Goal: Task Accomplishment & Management: Complete application form

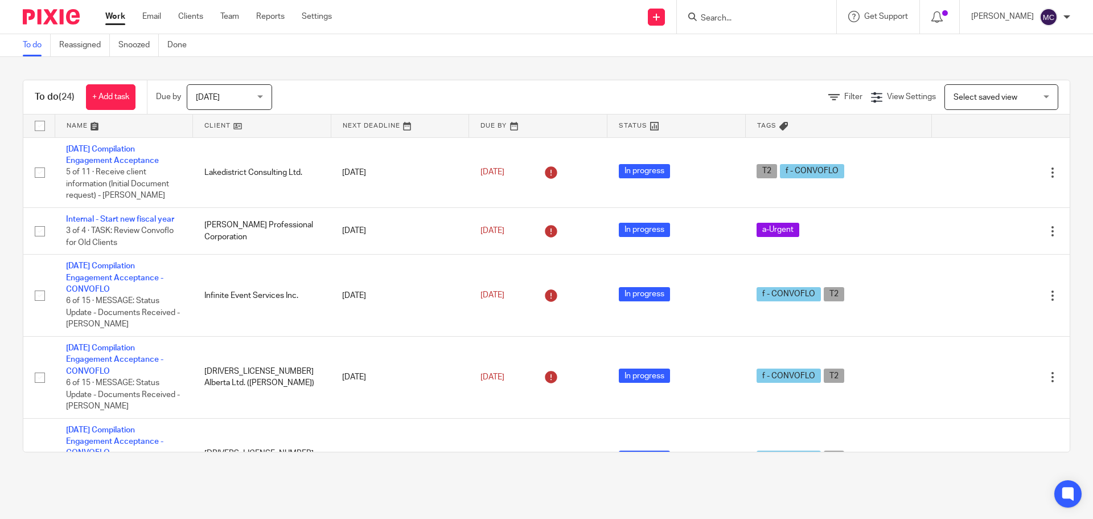
click at [777, 16] on input "Search" at bounding box center [751, 19] width 102 height 10
type input "2"
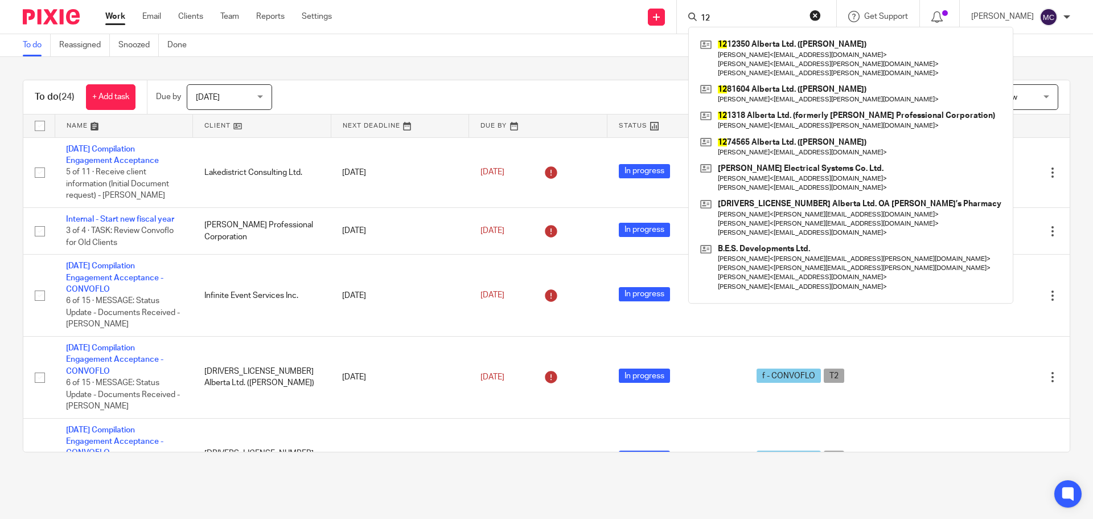
type input "1"
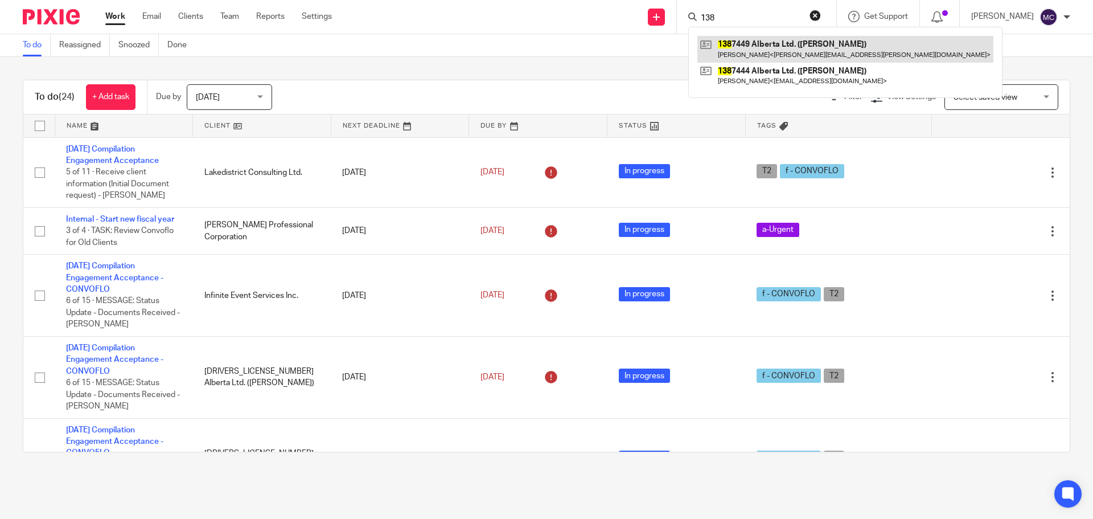
type input "138"
click at [772, 40] on link at bounding box center [846, 49] width 296 height 26
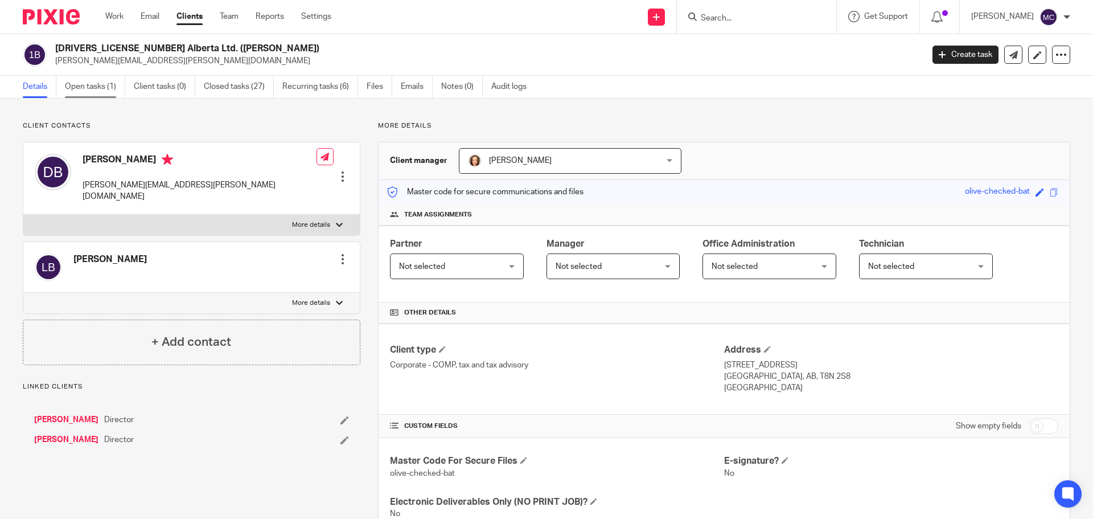
click at [99, 82] on link "Open tasks (1)" at bounding box center [95, 87] width 60 height 22
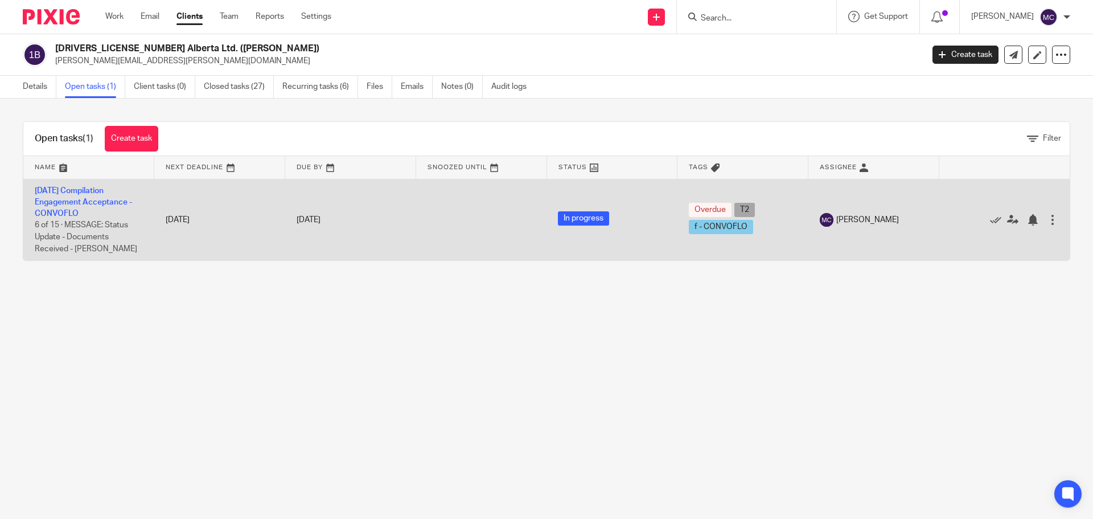
click at [81, 196] on td "2025-03-31 Compilation Engagement Acceptance - CONVOFLO 6 of 15 · MESSAGE: Stat…" at bounding box center [88, 219] width 131 height 81
click at [89, 191] on link "[DATE] Compilation Engagement Acceptance - CONVOFLO" at bounding box center [83, 202] width 97 height 31
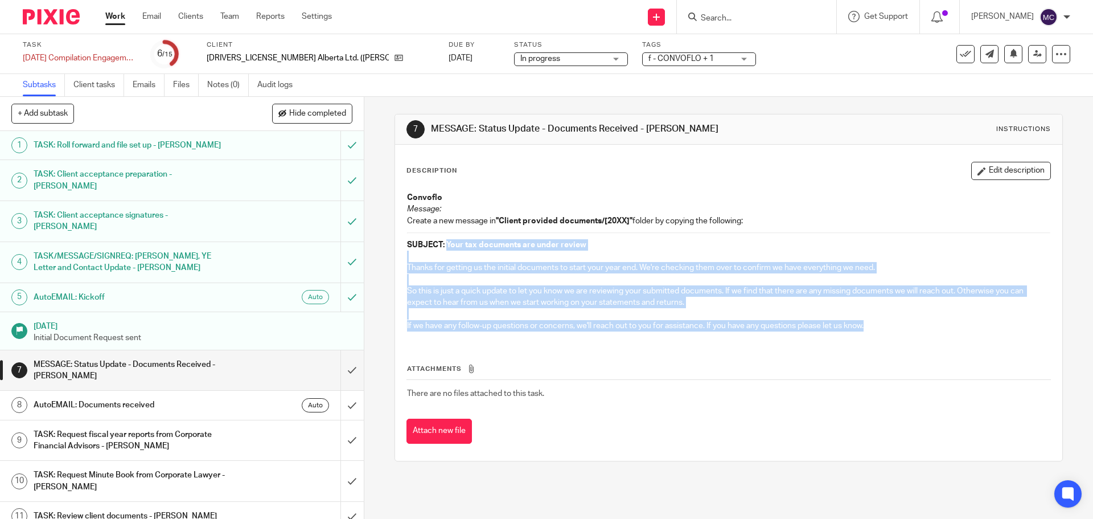
drag, startPoint x: 444, startPoint y: 244, endPoint x: 877, endPoint y: 329, distance: 441.0
click at [877, 329] on div "Convoflo Message: Create a new message in "Client provided documents/[20XX]" fo…" at bounding box center [728, 263] width 654 height 154
copy div "Your tax documents are under review Thanks for getting us the initial documents…"
click at [342, 350] on input "submit" at bounding box center [182, 370] width 364 height 40
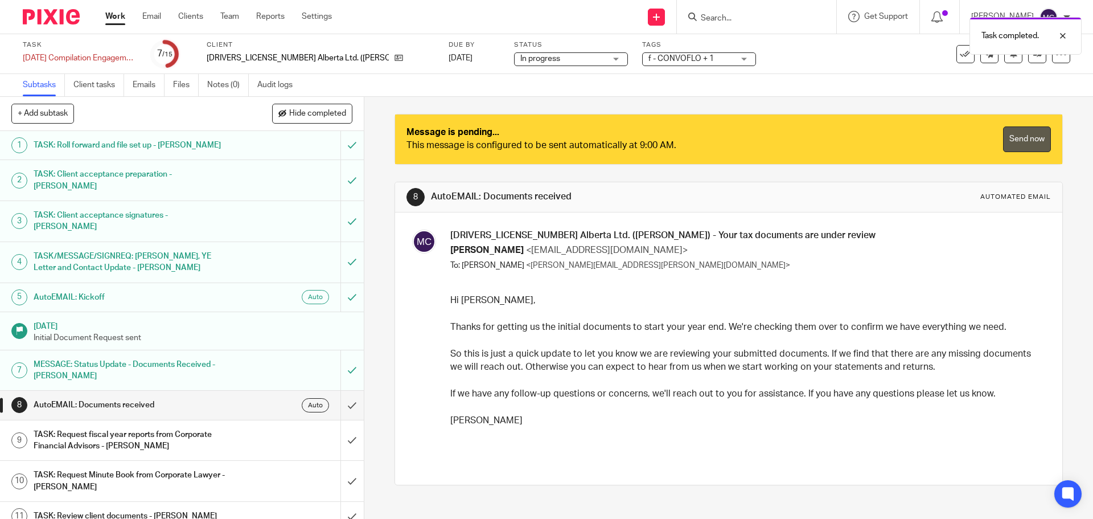
click at [1003, 132] on link "Send now" at bounding box center [1027, 139] width 48 height 26
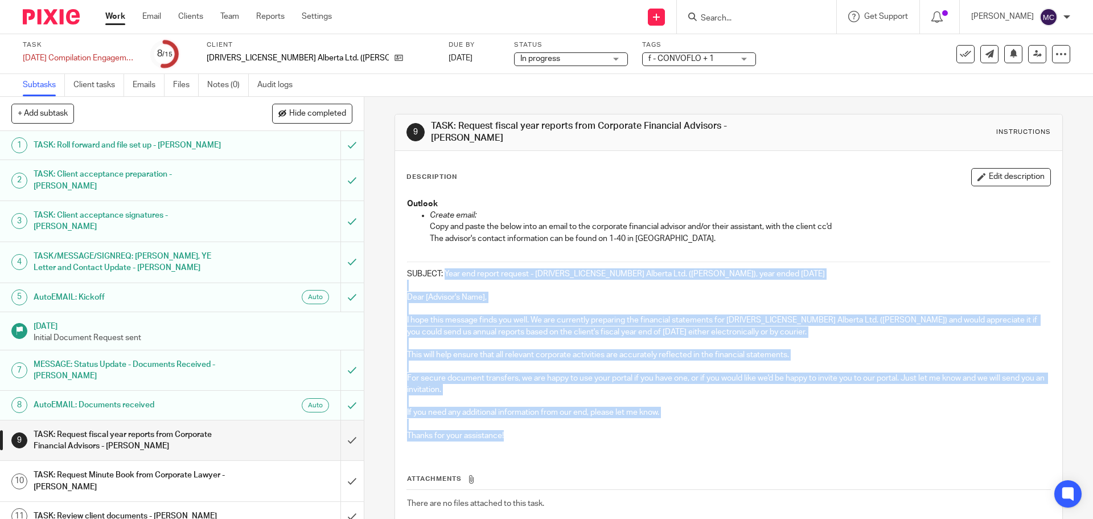
drag, startPoint x: 442, startPoint y: 272, endPoint x: 529, endPoint y: 443, distance: 192.3
click at [529, 443] on div "Outlook Create email: Copy and paste the below into an email to the corporate f…" at bounding box center [728, 320] width 654 height 257
copy div "Year end report request - 1387449 Alberta Ltd. (Daryl Blouin), year ended Mar 3…"
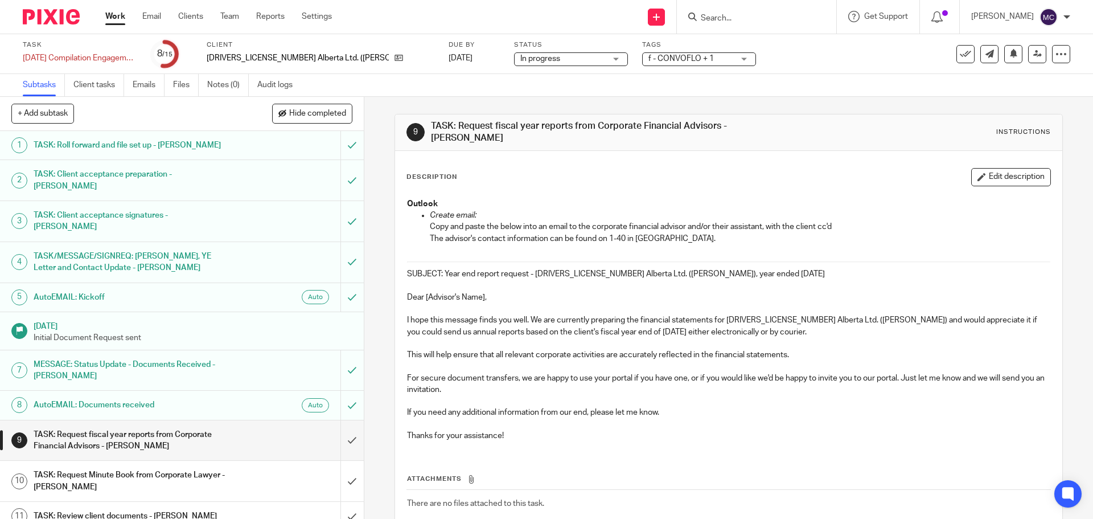
click at [673, 186] on div "Description Edit description" at bounding box center [729, 177] width 644 height 18
click at [1056, 58] on icon at bounding box center [1061, 53] width 11 height 11
click at [1010, 96] on link "Advanced task editor" at bounding box center [1017, 100] width 75 height 8
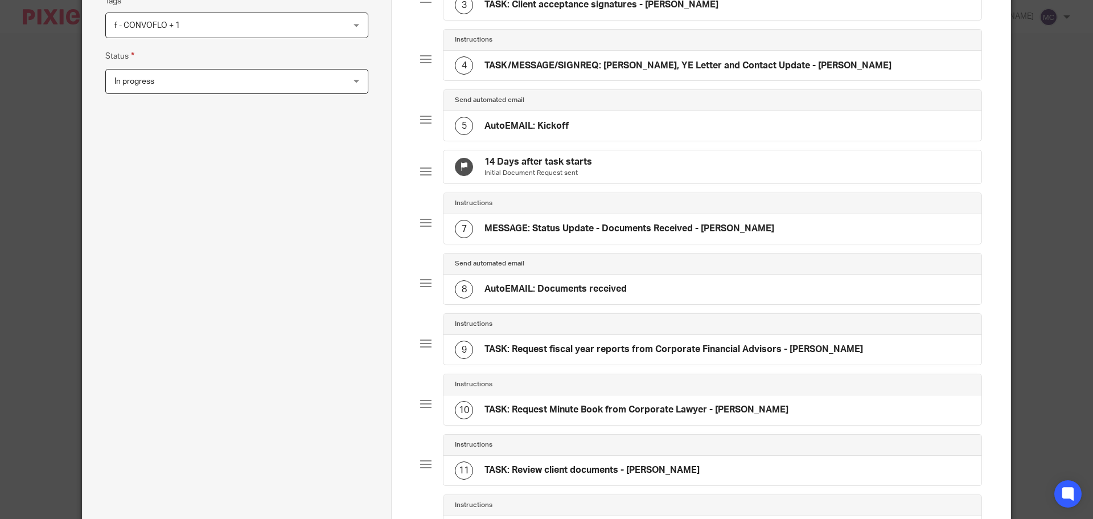
scroll to position [299, 0]
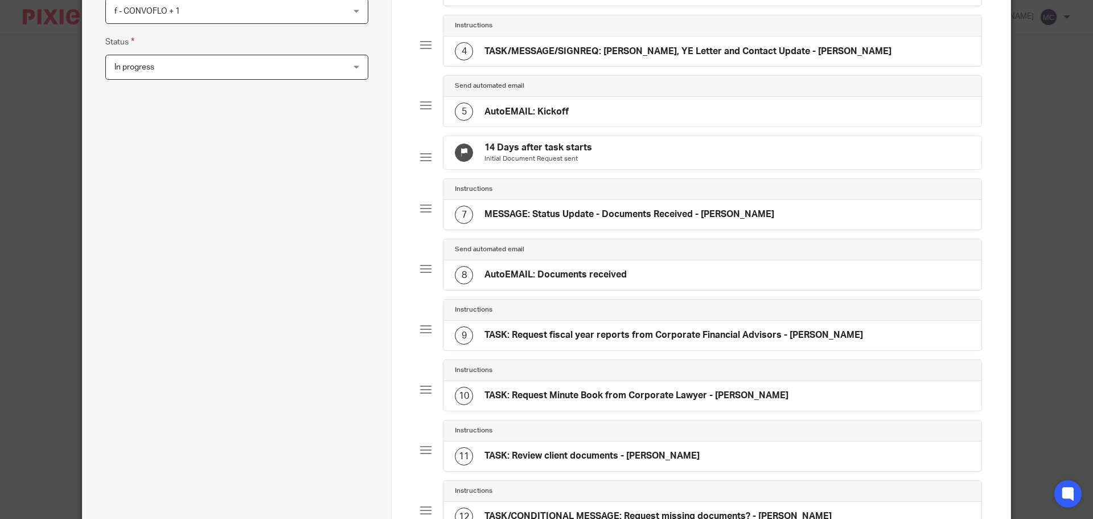
click at [534, 337] on div "9 TASK: Request fiscal year reports from Corporate Financial Advisors - [PERSON…" at bounding box center [659, 335] width 408 height 18
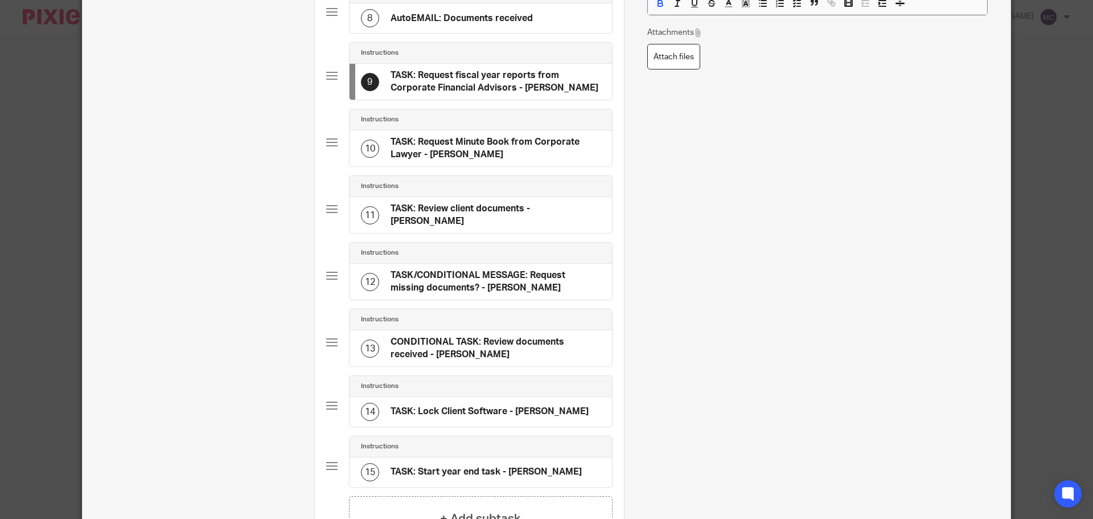
scroll to position [721, 0]
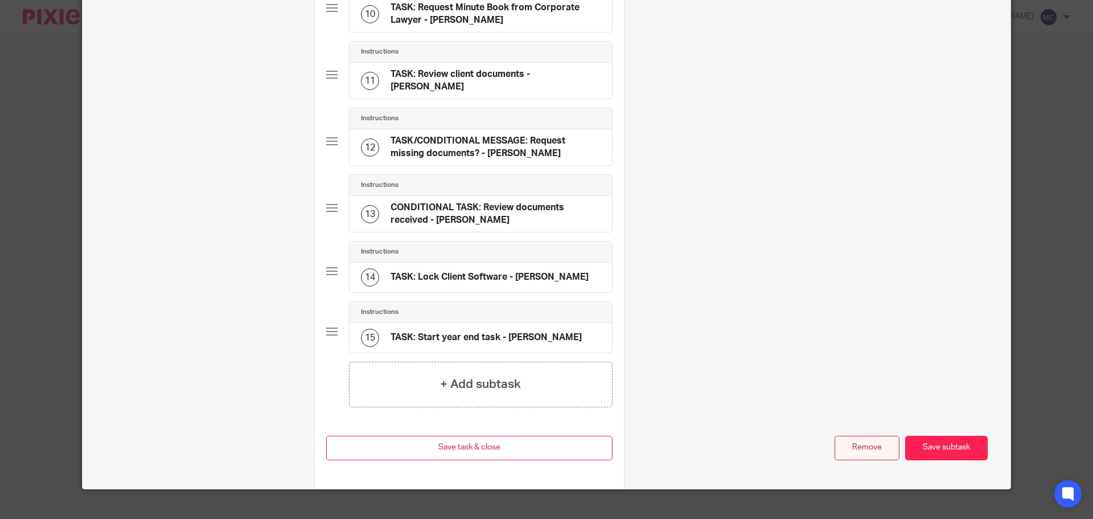
click at [866, 437] on button "Remove" at bounding box center [867, 448] width 65 height 24
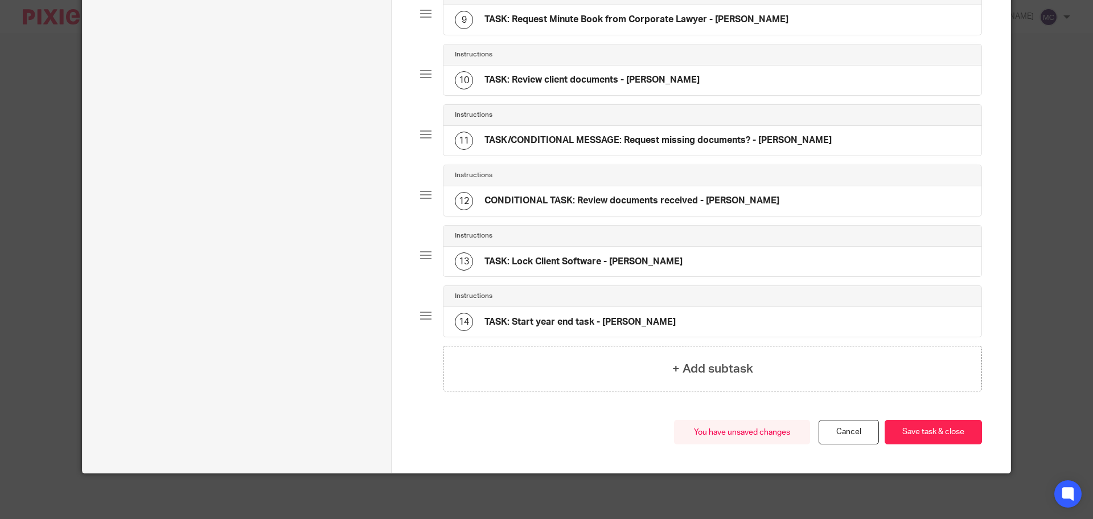
scroll to position [624, 0]
click at [913, 425] on button "Save task & close" at bounding box center [933, 432] width 97 height 24
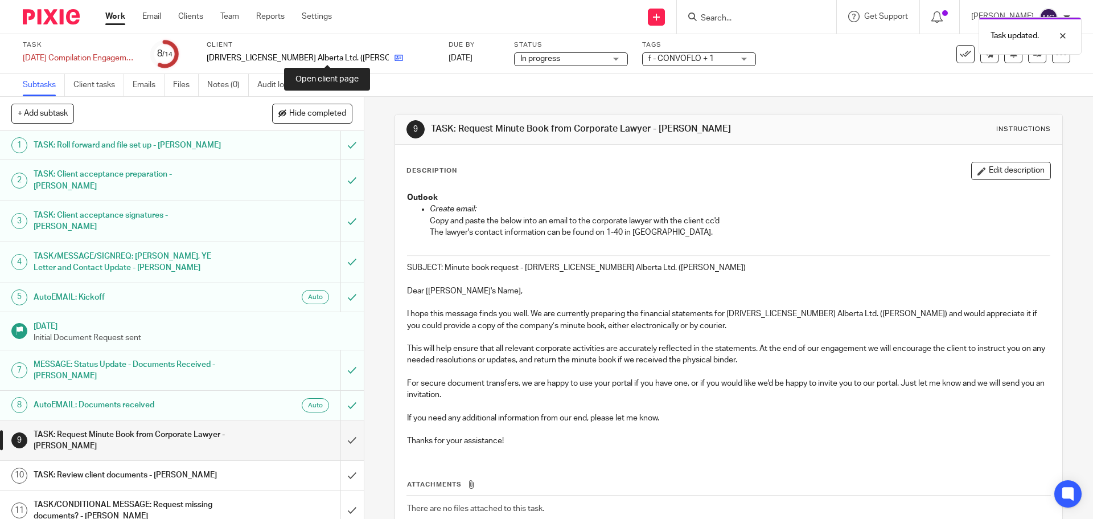
click at [395, 60] on icon at bounding box center [399, 58] width 9 height 9
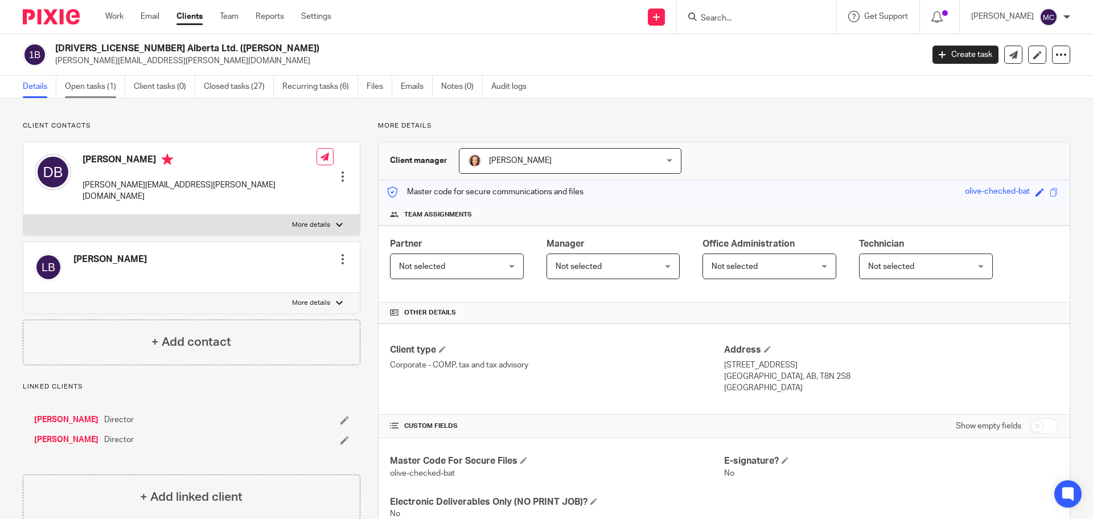
click at [80, 87] on link "Open tasks (1)" at bounding box center [95, 87] width 60 height 22
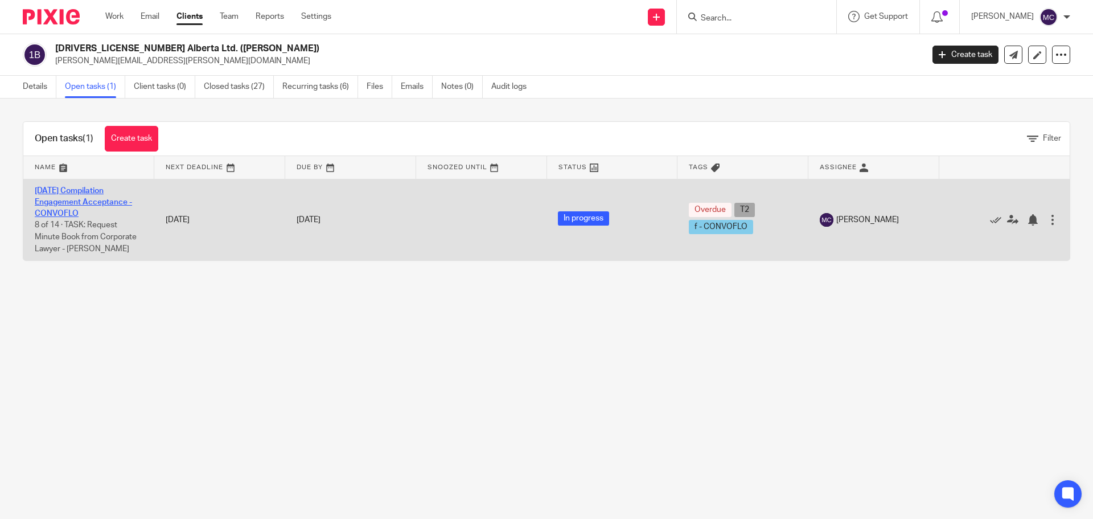
click at [101, 192] on link "[DATE] Compilation Engagement Acceptance - CONVOFLO" at bounding box center [83, 202] width 97 height 31
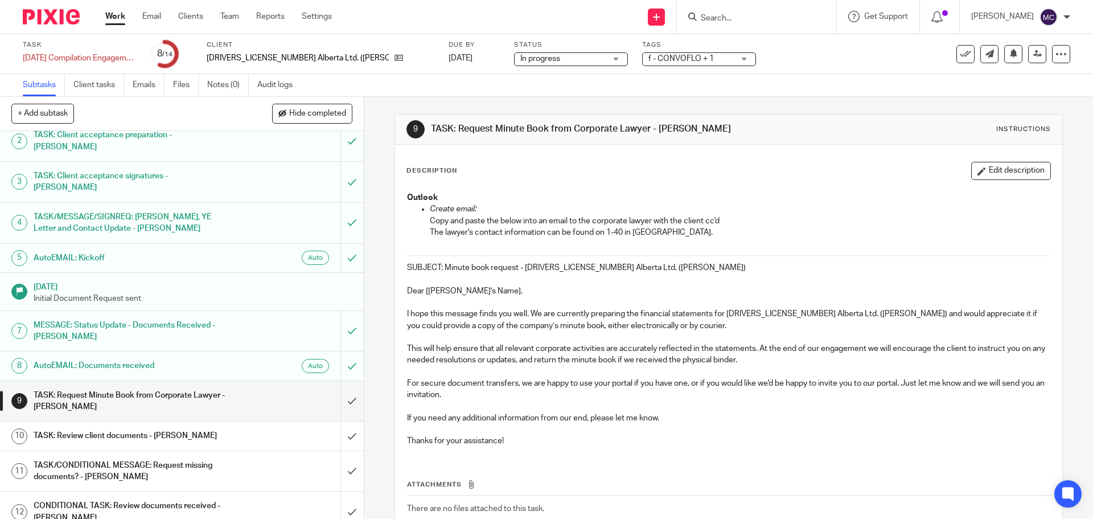
scroll to position [43, 0]
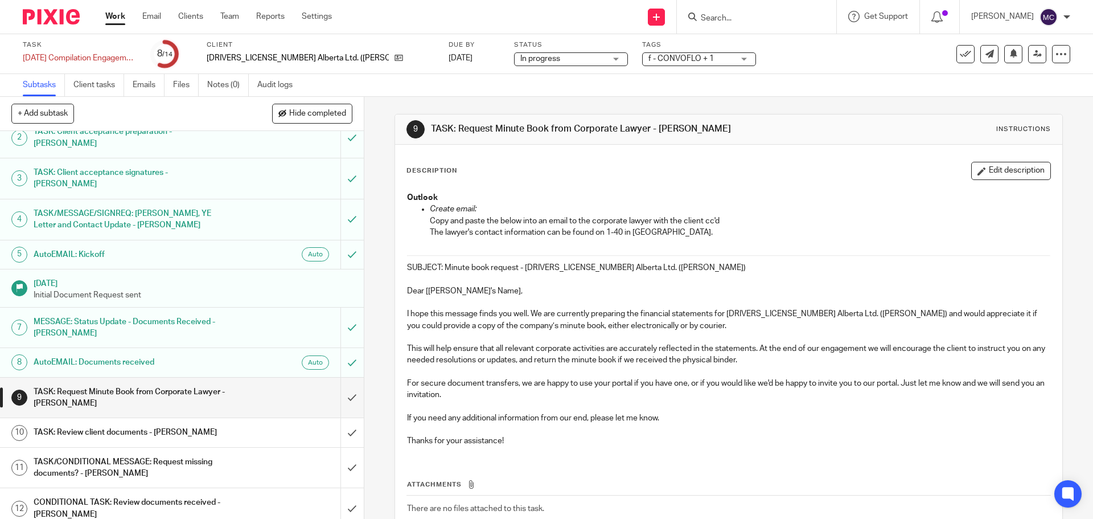
click at [779, 7] on div at bounding box center [756, 17] width 159 height 34
click at [742, 10] on form at bounding box center [760, 17] width 121 height 14
click at [722, 19] on input "Search" at bounding box center [751, 19] width 102 height 10
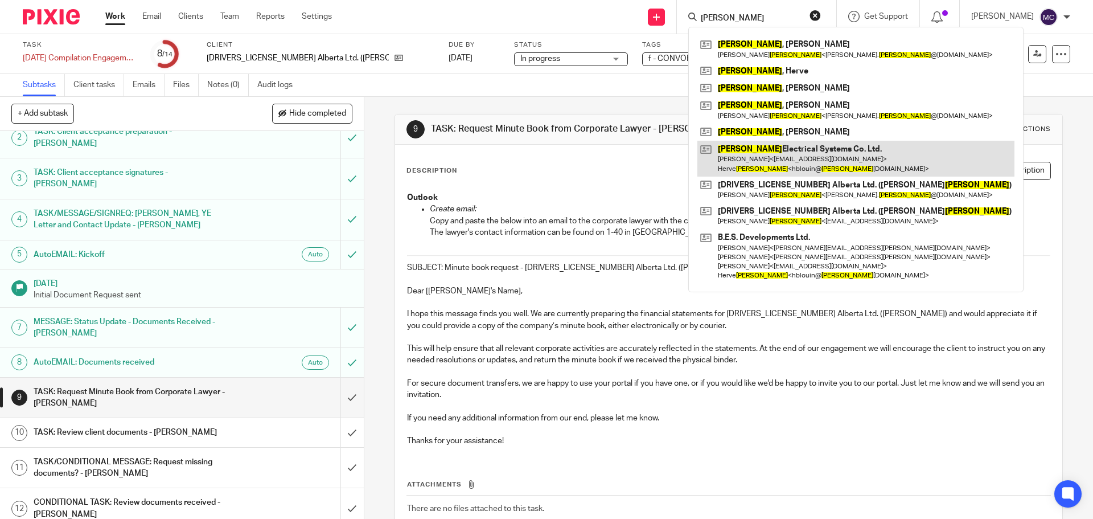
type input "blouin"
click at [785, 146] on link at bounding box center [856, 158] width 317 height 35
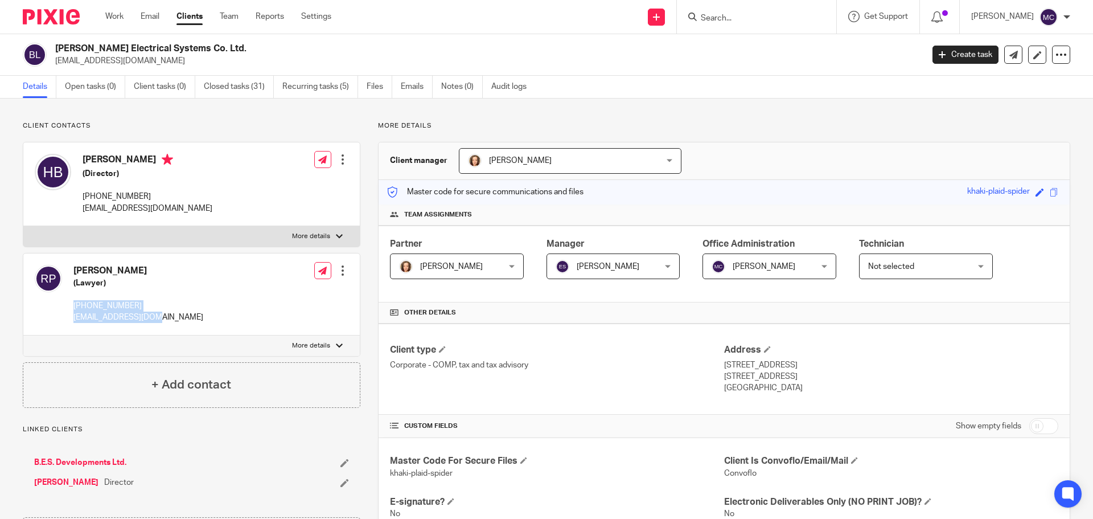
drag, startPoint x: 71, startPoint y: 300, endPoint x: 178, endPoint y: 319, distance: 108.8
click at [178, 319] on div "[PERSON_NAME] (Lawyer) [PHONE_NUMBER] [EMAIL_ADDRESS][DOMAIN_NAME] Edit contact…" at bounding box center [191, 294] width 337 height 82
click at [126, 317] on p "rwpoitras@rwplaw.ca" at bounding box center [138, 316] width 130 height 11
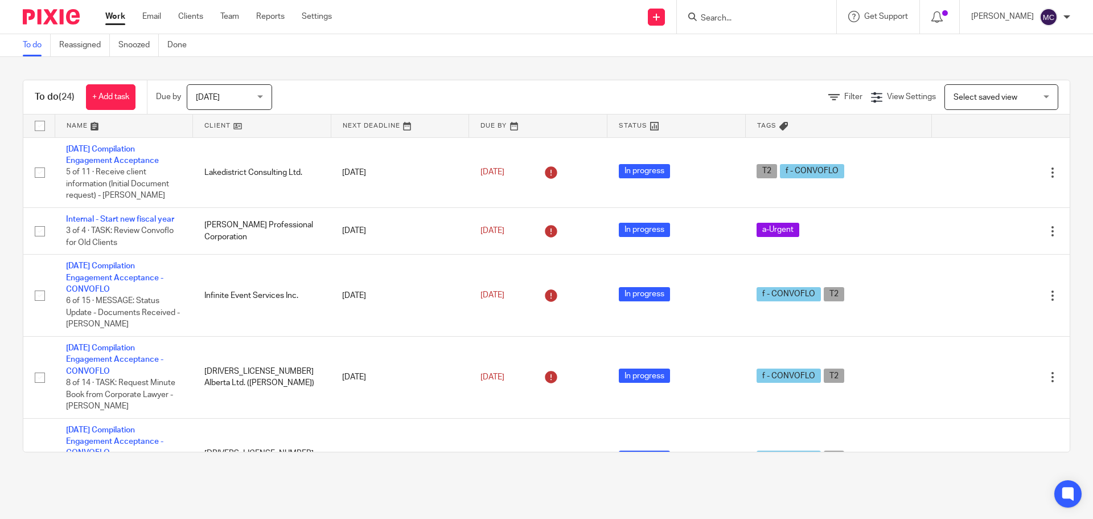
click at [770, 17] on input "Search" at bounding box center [751, 19] width 102 height 10
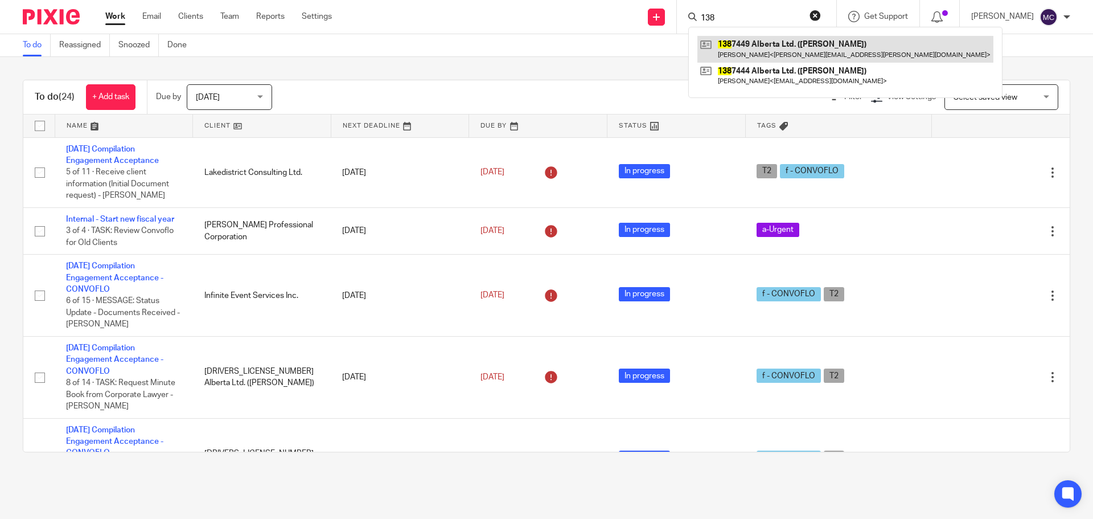
type input "138"
click at [764, 45] on link at bounding box center [846, 49] width 296 height 26
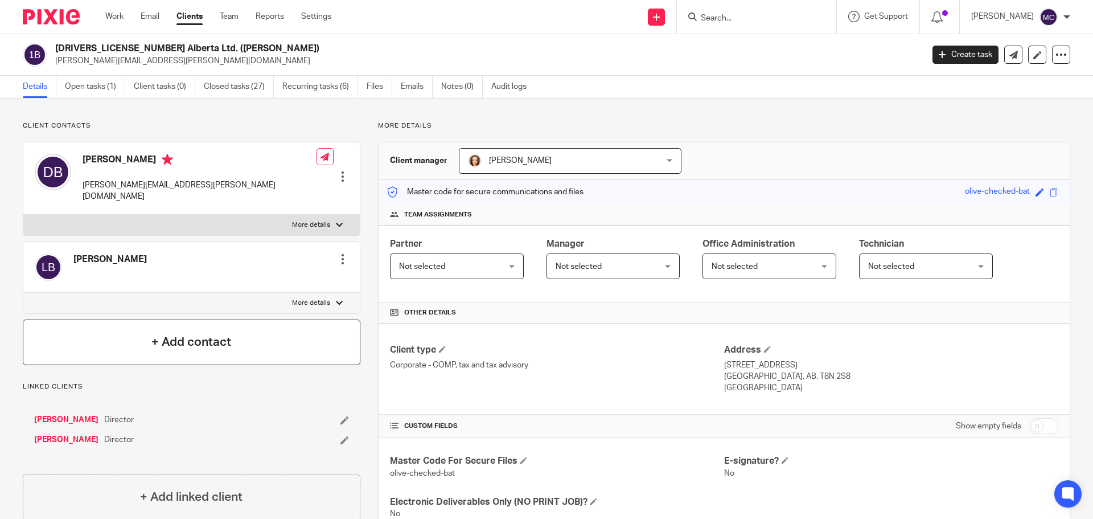
click at [223, 334] on h4 "+ Add contact" at bounding box center [191, 342] width 80 height 18
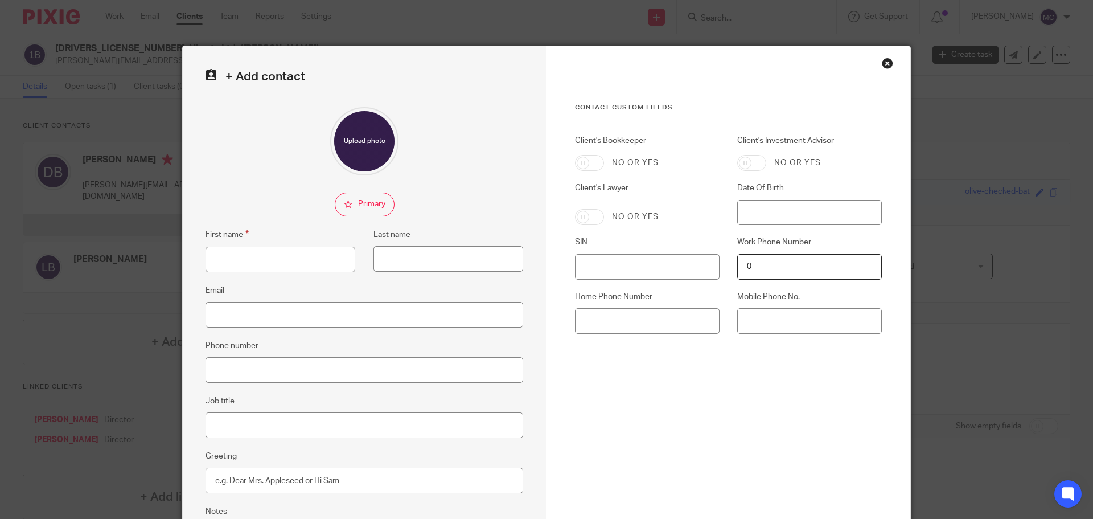
click at [257, 256] on input "First name" at bounding box center [281, 260] width 150 height 26
type input "[PERSON_NAME]"
click at [247, 321] on input "Email" at bounding box center [365, 315] width 318 height 26
type input "[EMAIL_ADDRESS][DOMAIN_NAME]"
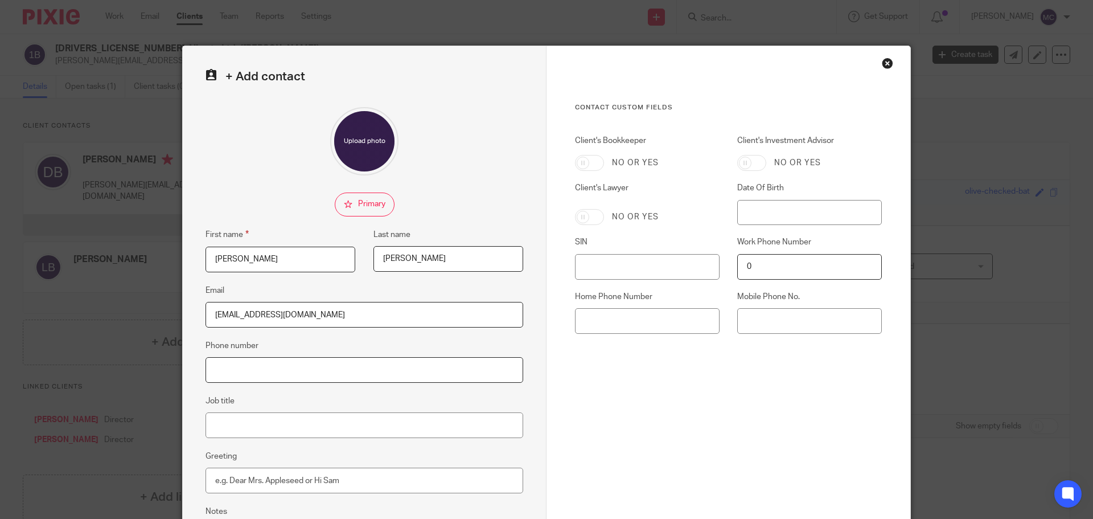
click at [346, 370] on input "Phone number" at bounding box center [365, 370] width 318 height 26
type input "7802423270"
click at [388, 432] on input "Job title" at bounding box center [365, 425] width 318 height 26
type input "Lawyer"
click at [593, 222] on input "Client's Lawyer" at bounding box center [589, 217] width 29 height 16
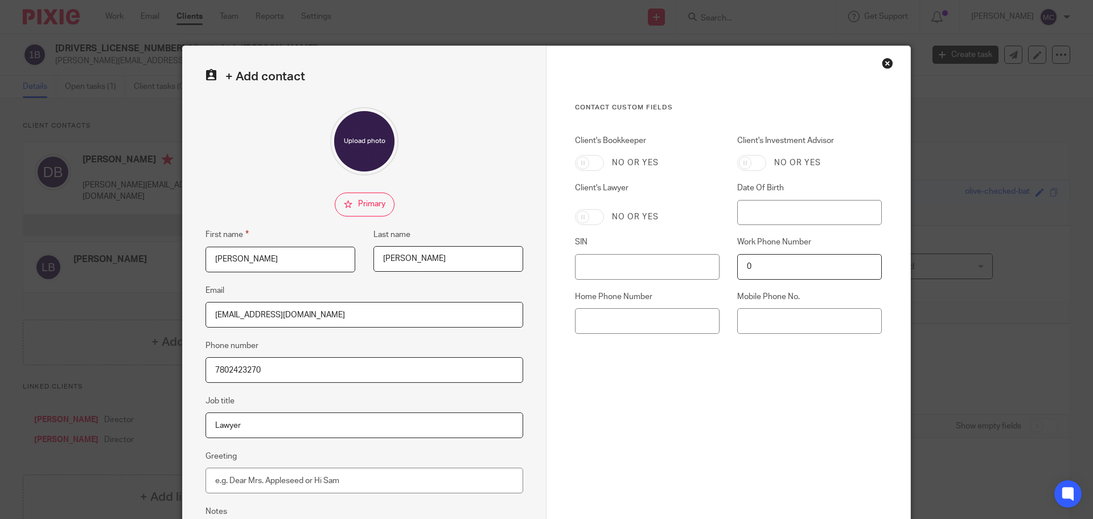
checkbox input "true"
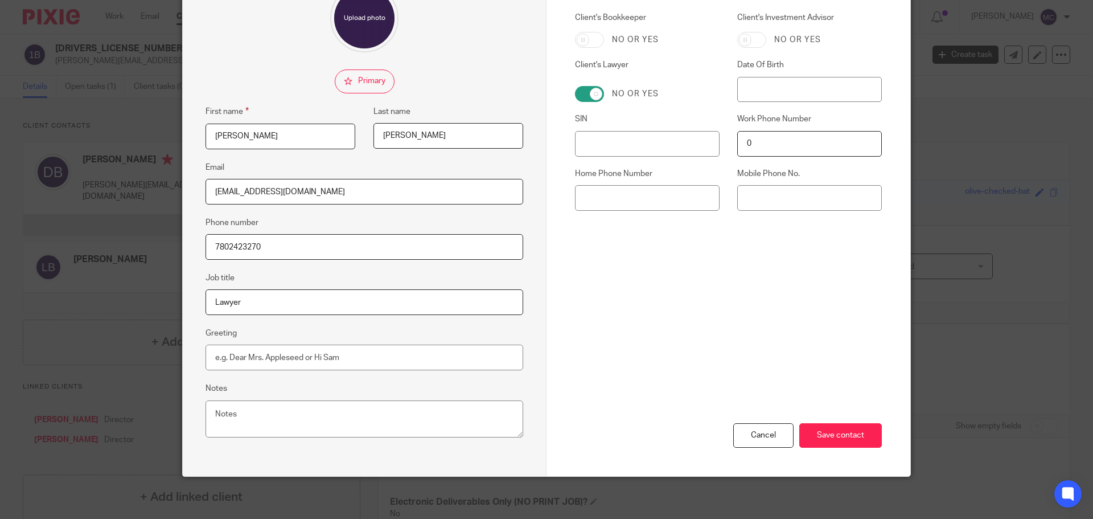
scroll to position [126, 0]
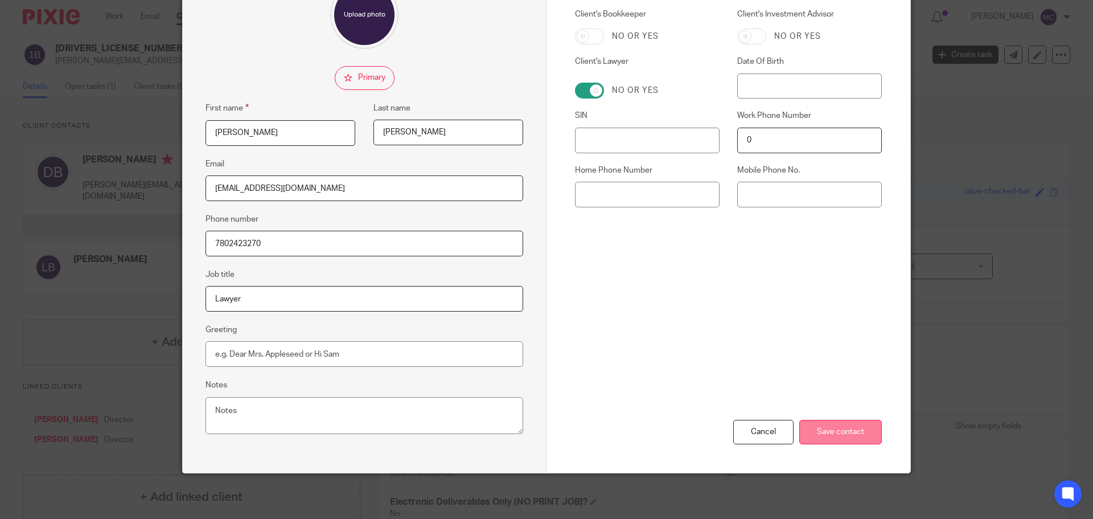
click at [819, 430] on input "Save contact" at bounding box center [840, 432] width 83 height 24
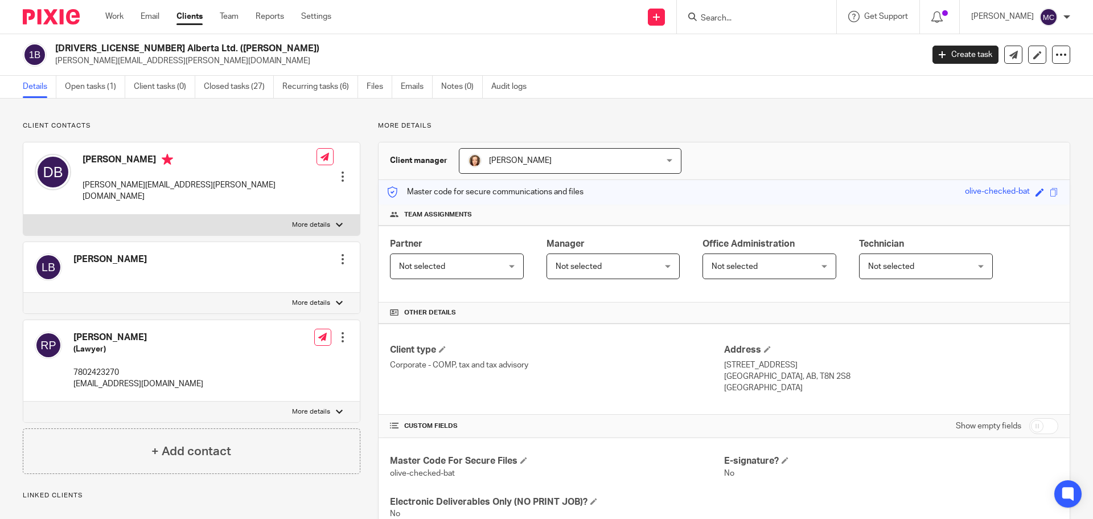
click at [342, 331] on div at bounding box center [342, 336] width 11 height 11
click at [277, 351] on link "Edit contact" at bounding box center [289, 351] width 109 height 17
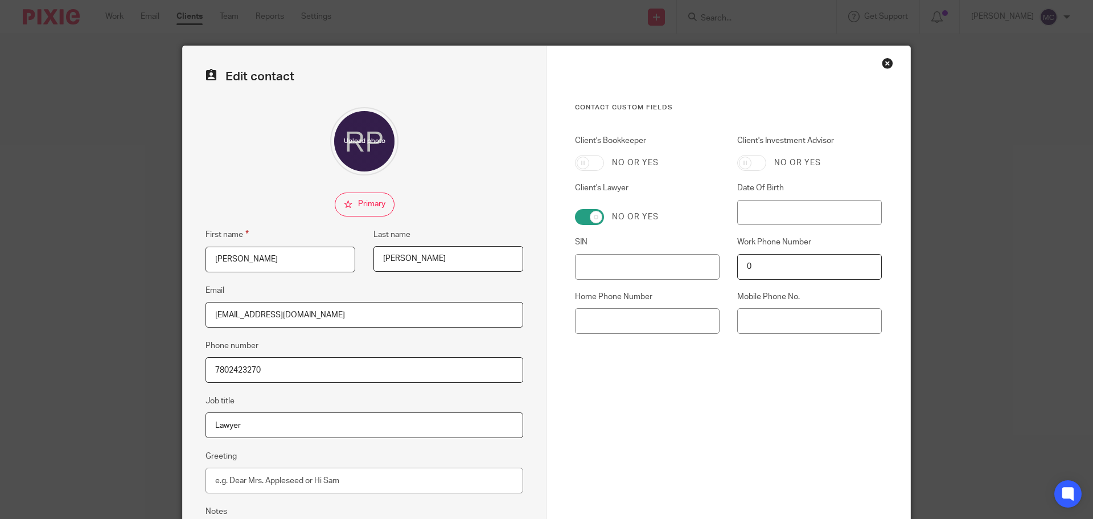
click at [225, 364] on input "7802423270" at bounding box center [365, 370] width 318 height 26
click at [243, 368] on input "[PHONE_NUMBER]" at bounding box center [365, 370] width 318 height 26
click at [240, 372] on input "[PHONE_NUMBER]" at bounding box center [365, 370] width 318 height 26
drag, startPoint x: 227, startPoint y: 369, endPoint x: 240, endPoint y: 368, distance: 13.1
click at [240, 368] on input "[PHONE_NUMBER]" at bounding box center [365, 370] width 318 height 26
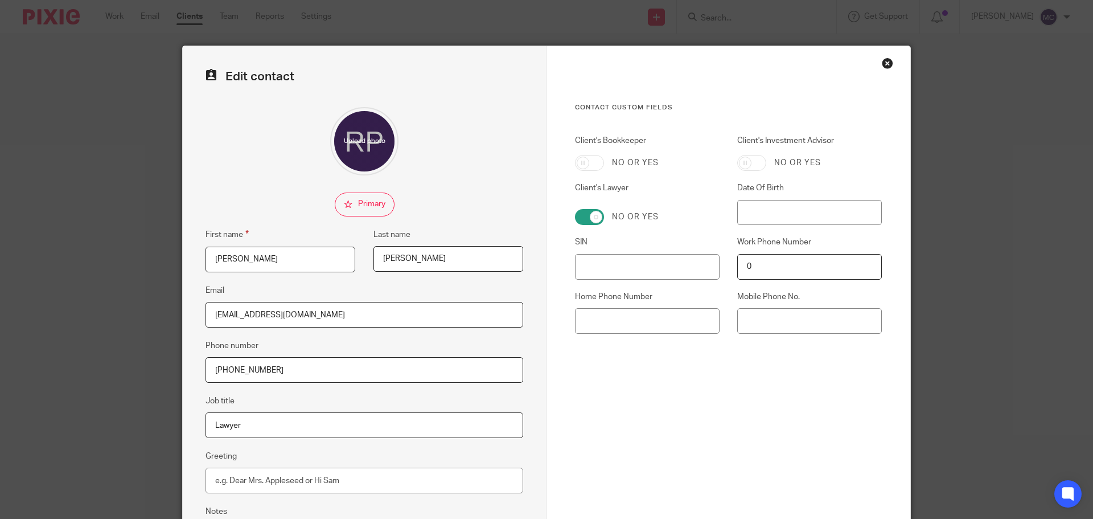
click at [308, 379] on input "[PHONE_NUMBER]" at bounding box center [365, 370] width 318 height 26
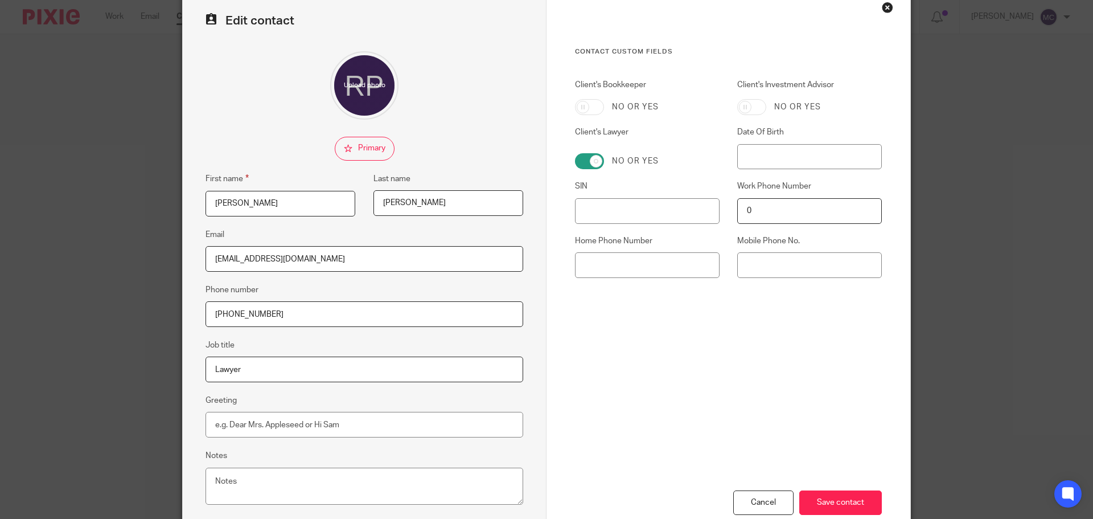
scroll to position [126, 0]
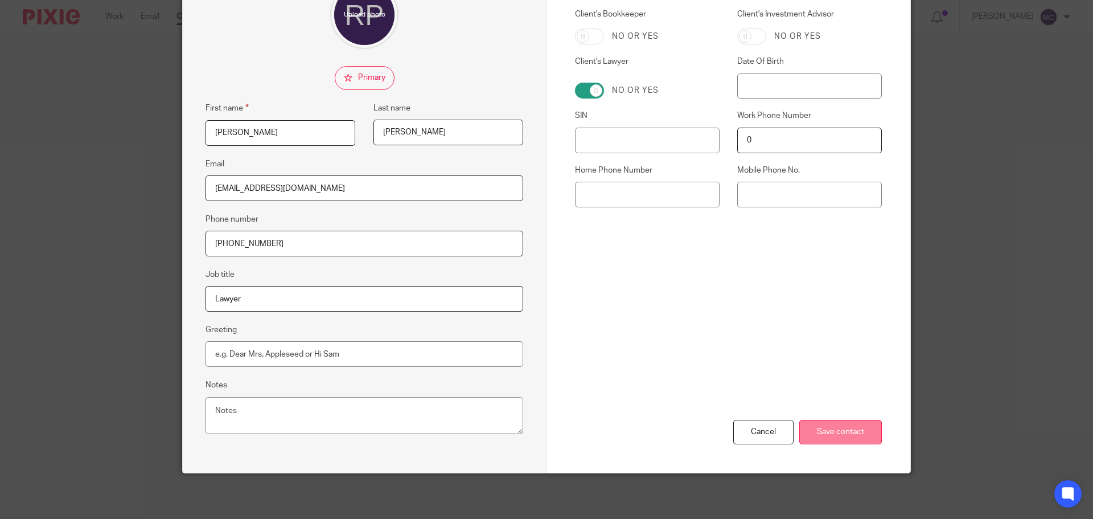
type input "780 424-3270"
click at [834, 438] on input "Save contact" at bounding box center [840, 432] width 83 height 24
click at [817, 424] on input "Save contact" at bounding box center [840, 432] width 83 height 24
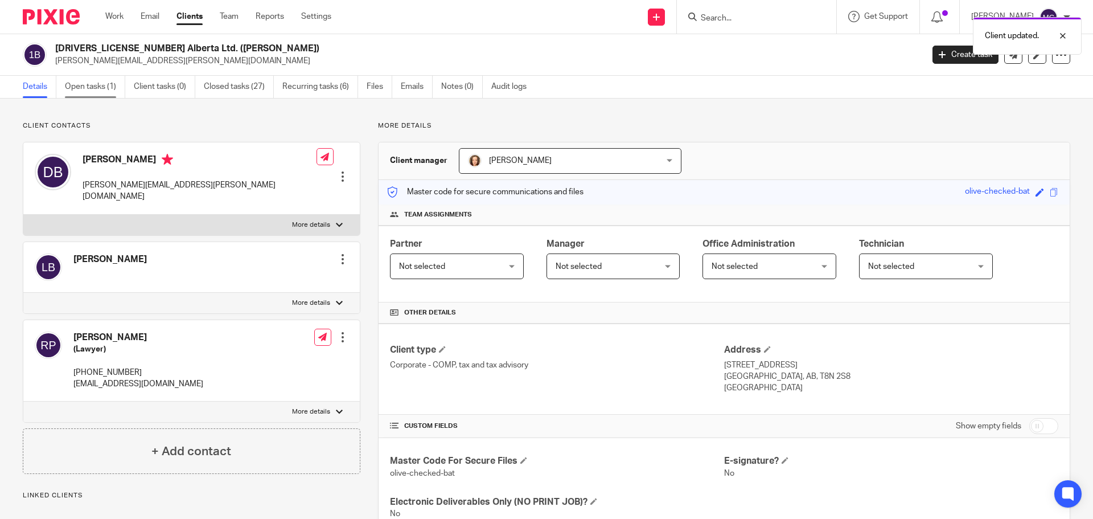
click at [76, 89] on link "Open tasks (1)" at bounding box center [95, 87] width 60 height 22
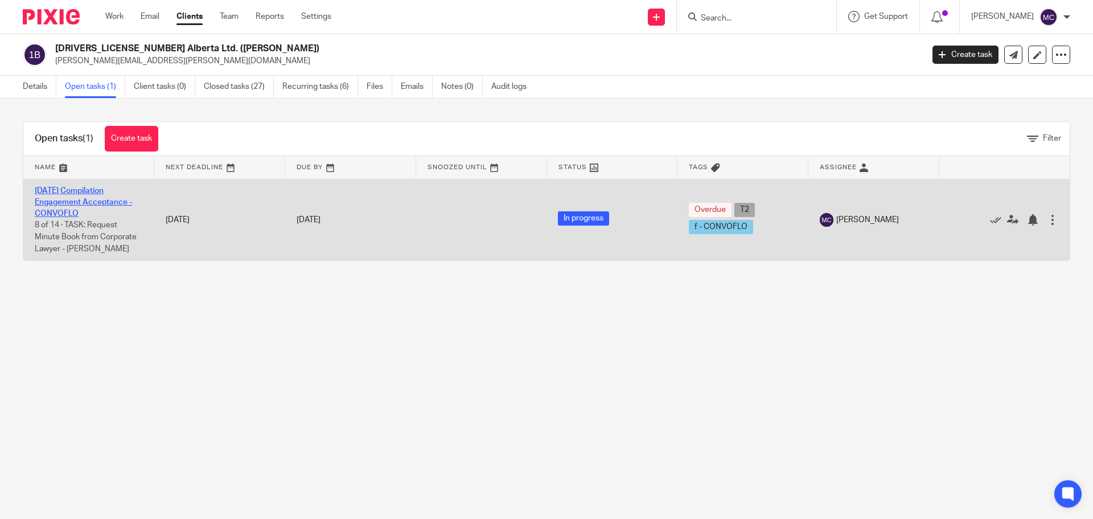
click at [75, 200] on link "[DATE] Compilation Engagement Acceptance - CONVOFLO" at bounding box center [83, 202] width 97 height 31
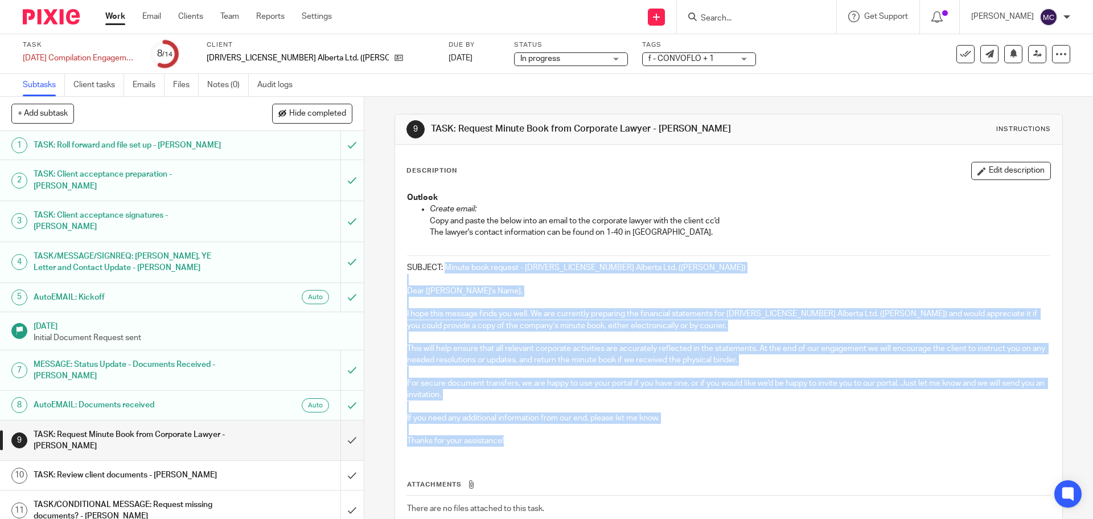
drag, startPoint x: 443, startPoint y: 265, endPoint x: 563, endPoint y: 442, distance: 214.0
click at [563, 442] on div "Outlook Create email: Copy and paste the below into an email to the corporate l…" at bounding box center [728, 320] width 654 height 269
copy div "Minute book request - [DRIVERS_LICENSE_NUMBER] Alberta Ltd. ([PERSON_NAME]) Dea…"
click at [341, 420] on input "submit" at bounding box center [182, 440] width 364 height 40
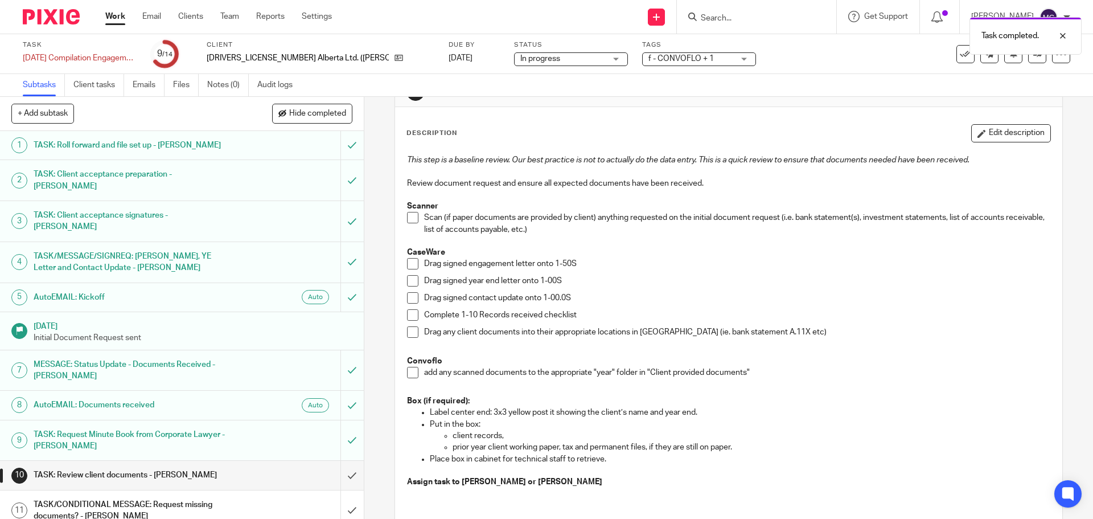
scroll to position [26, 0]
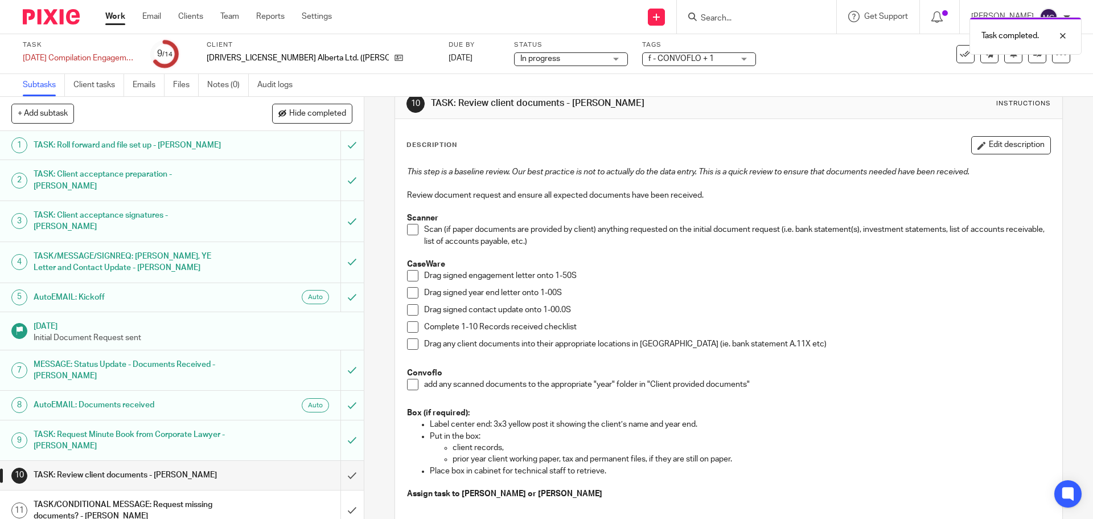
click at [407, 280] on span at bounding box center [412, 275] width 11 height 11
click at [408, 293] on span at bounding box center [412, 292] width 11 height 11
click at [410, 308] on span at bounding box center [412, 309] width 11 height 11
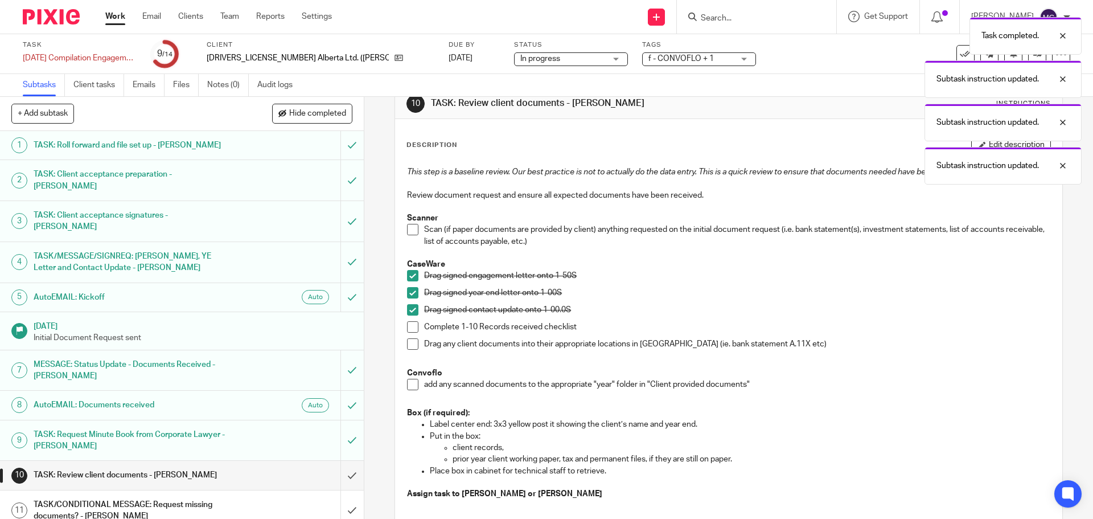
click at [409, 325] on span at bounding box center [412, 326] width 11 height 11
click at [409, 342] on span at bounding box center [412, 343] width 11 height 11
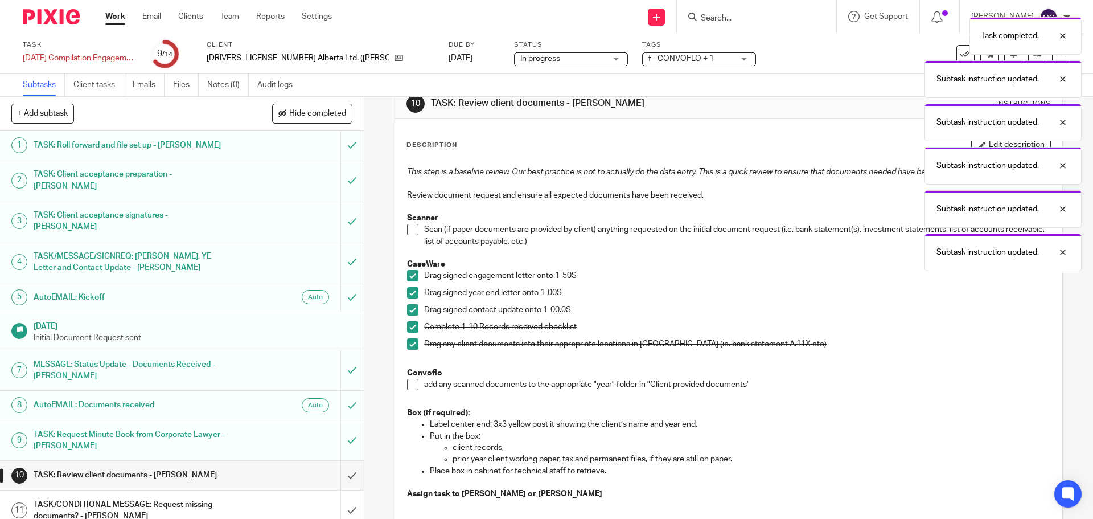
click at [413, 383] on span at bounding box center [412, 384] width 11 height 11
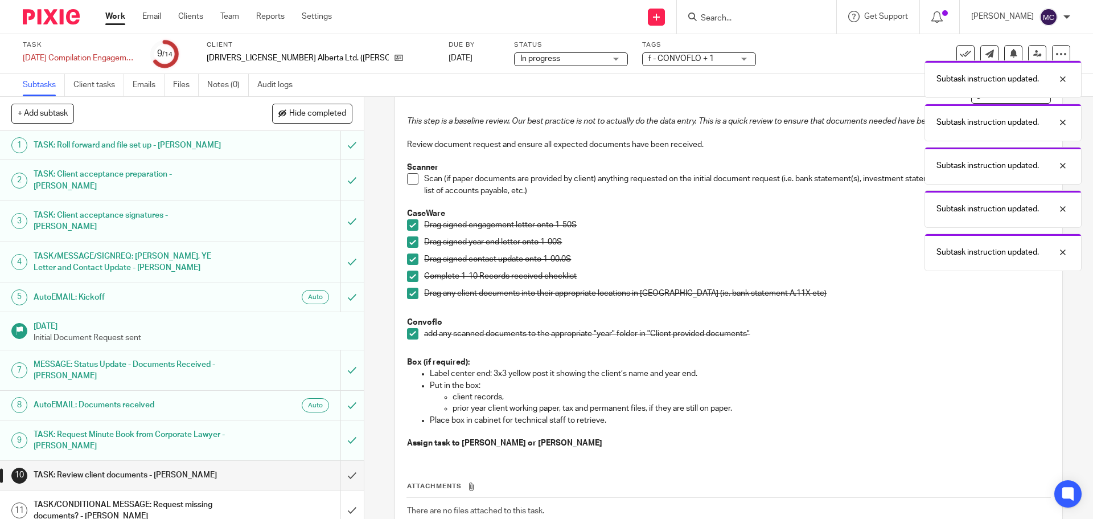
scroll to position [154, 0]
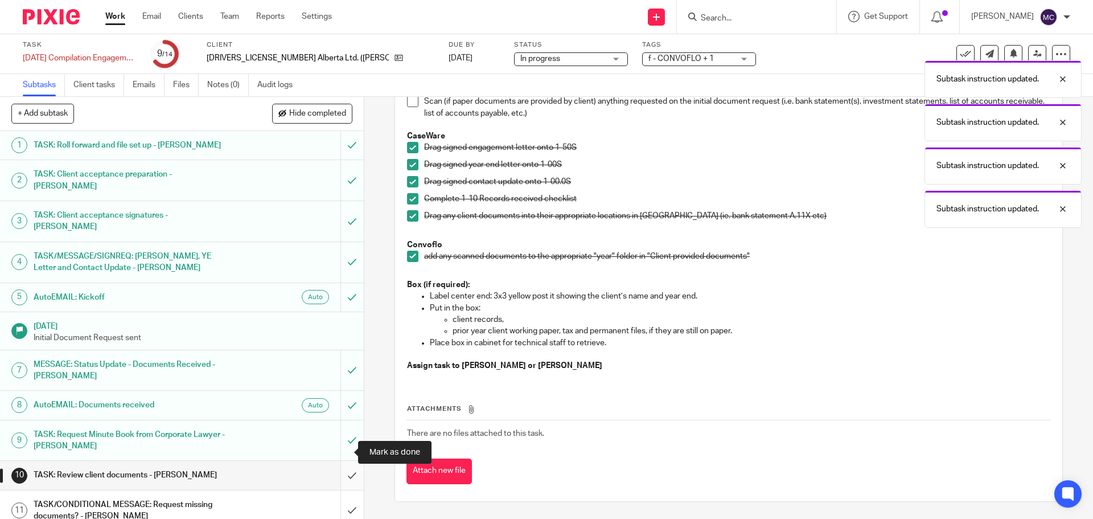
click at [341, 461] on input "submit" at bounding box center [182, 475] width 364 height 28
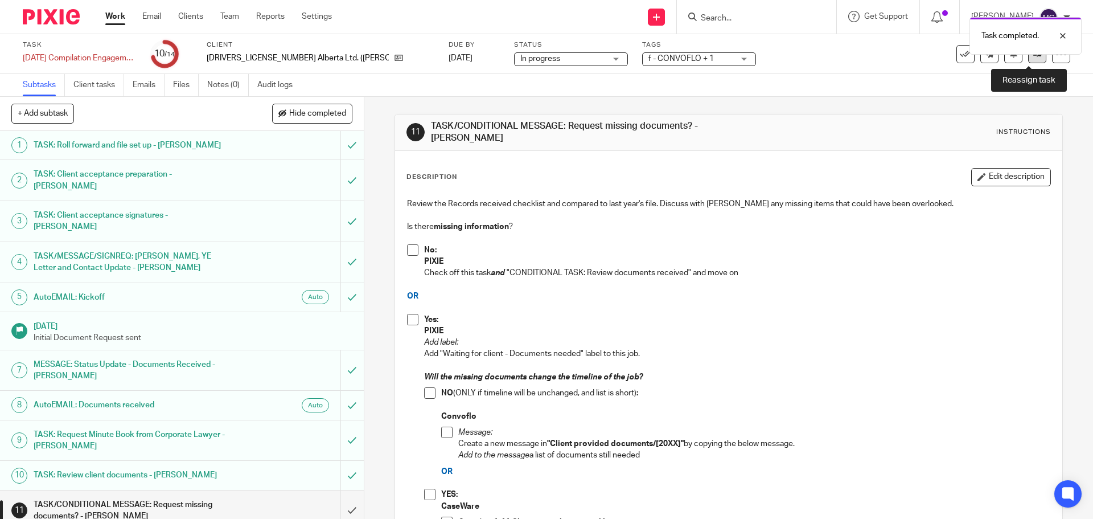
click at [1034, 57] on link at bounding box center [1037, 54] width 18 height 18
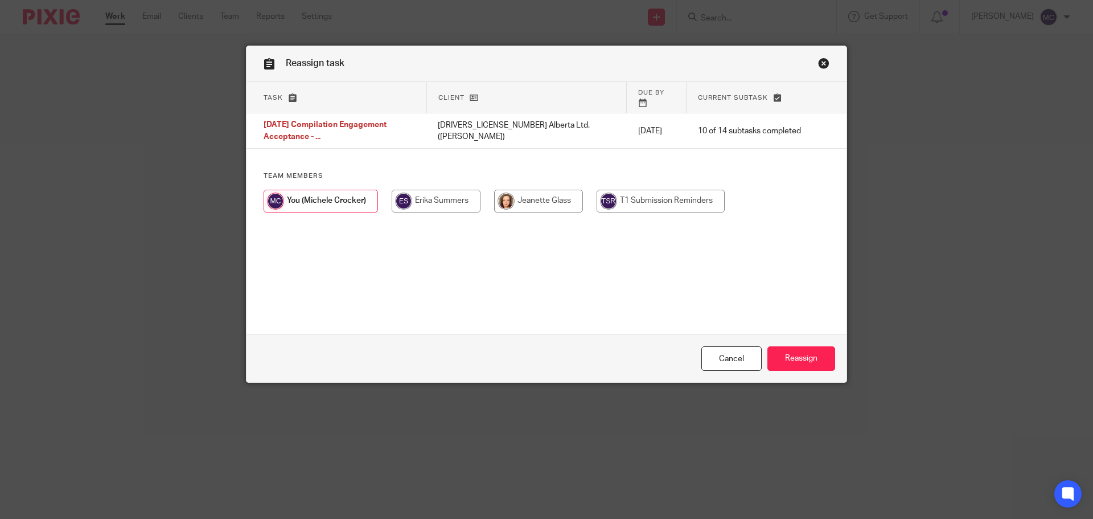
click at [434, 196] on input "radio" at bounding box center [436, 201] width 89 height 23
radio input "true"
click at [803, 359] on input "Reassign" at bounding box center [802, 358] width 68 height 24
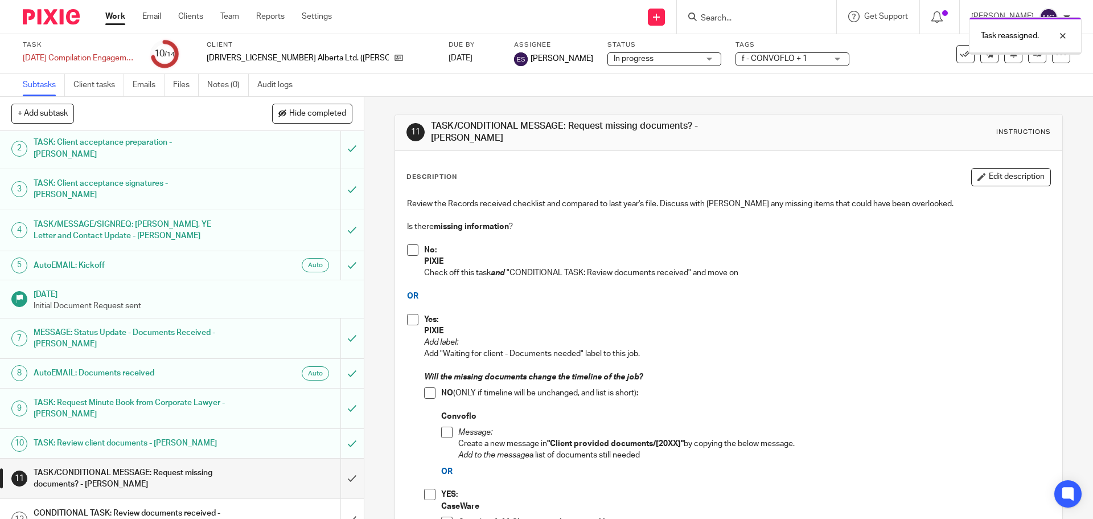
scroll to position [88, 0]
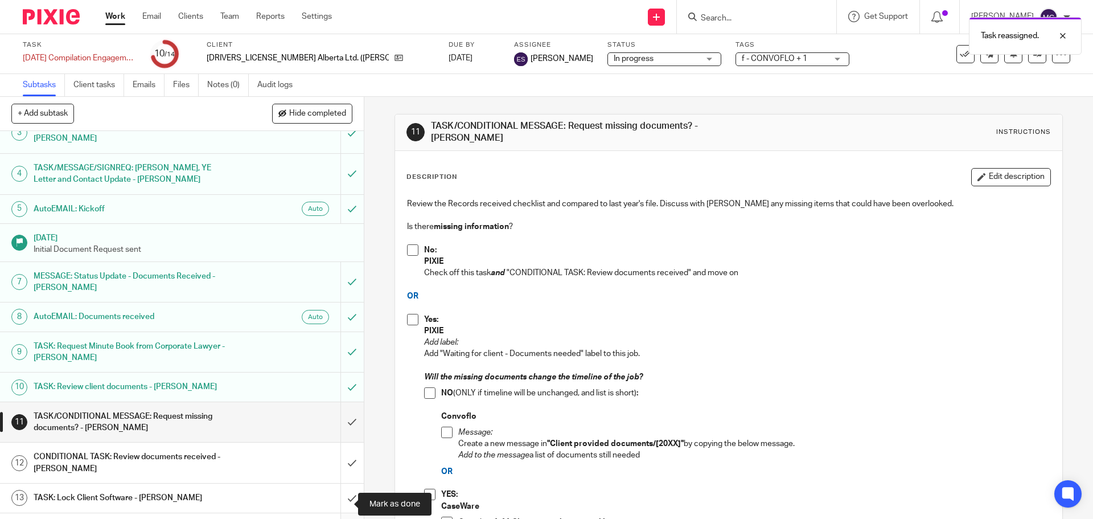
click at [341, 513] on input "submit" at bounding box center [182, 527] width 364 height 28
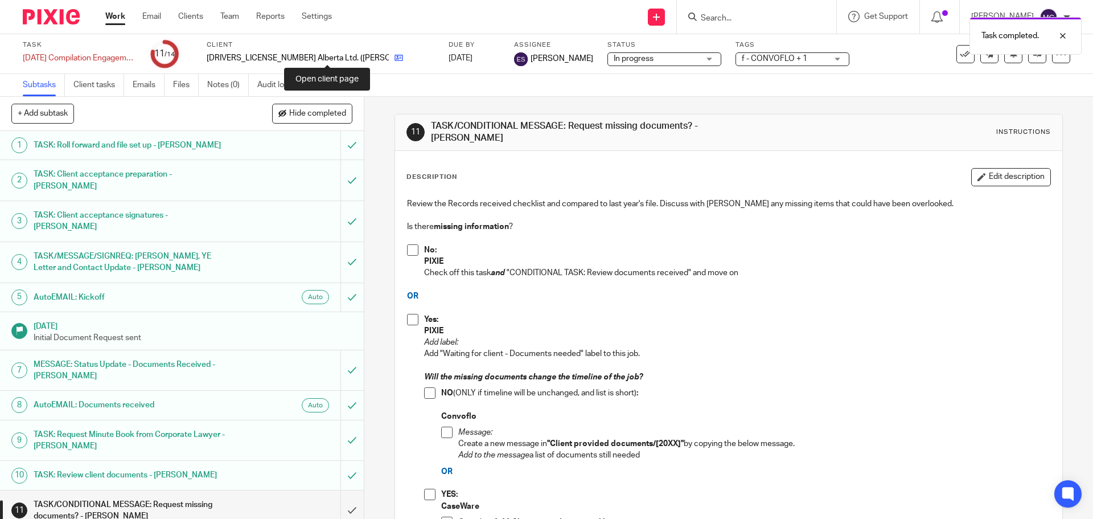
click at [395, 59] on icon at bounding box center [399, 58] width 9 height 9
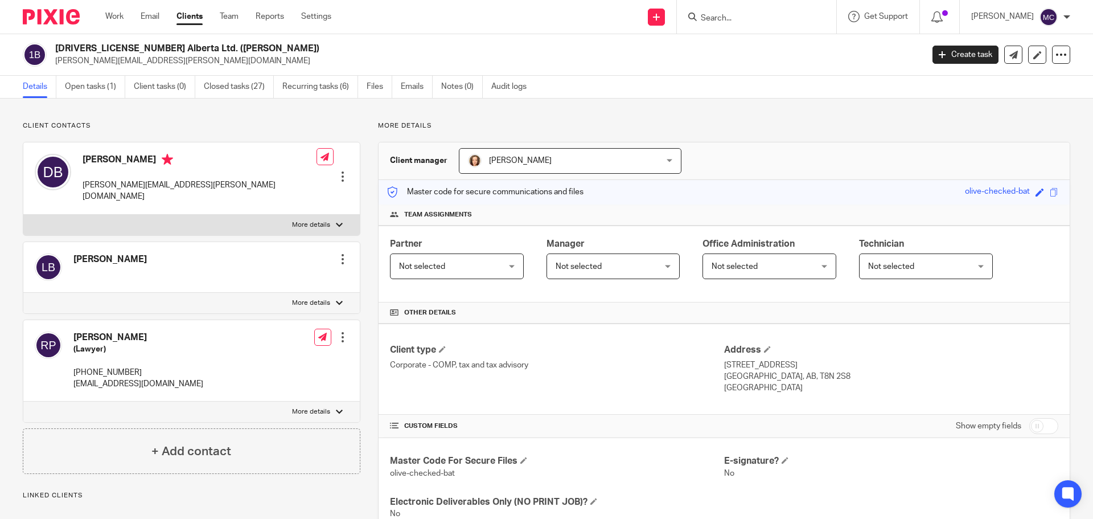
click at [955, 55] on link "Create task" at bounding box center [966, 55] width 66 height 18
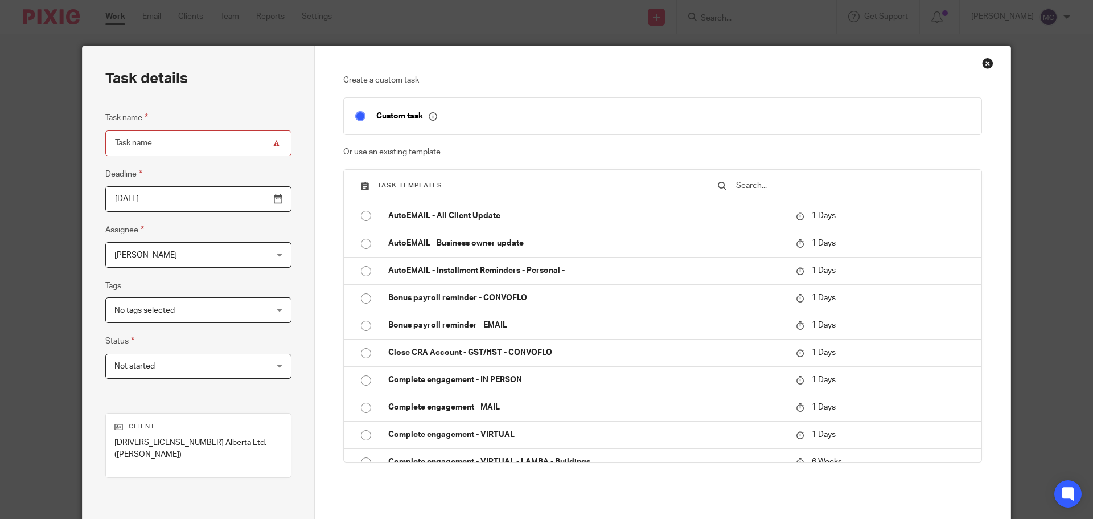
click at [756, 186] on input "text" at bounding box center [852, 185] width 235 height 13
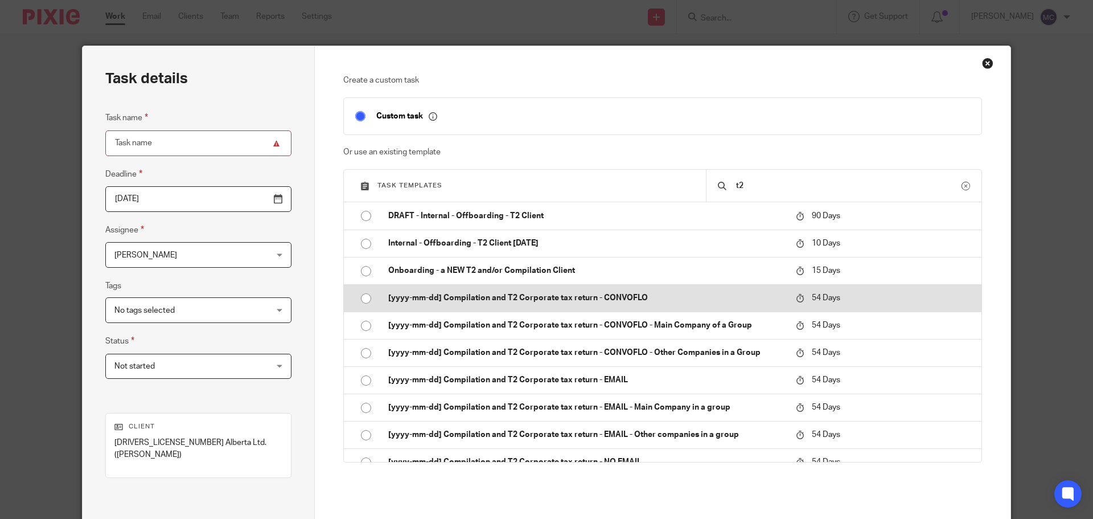
type input "t2"
click at [606, 297] on p "[yyyy-mm-dd] Compilation and T2 Corporate tax return - CONVOFLO" at bounding box center [586, 297] width 396 height 11
type input "2025-11-08"
type input "[yyyy-mm-dd] Compilation and T2 Corporate tax return - CONVOFLO"
checkbox input "false"
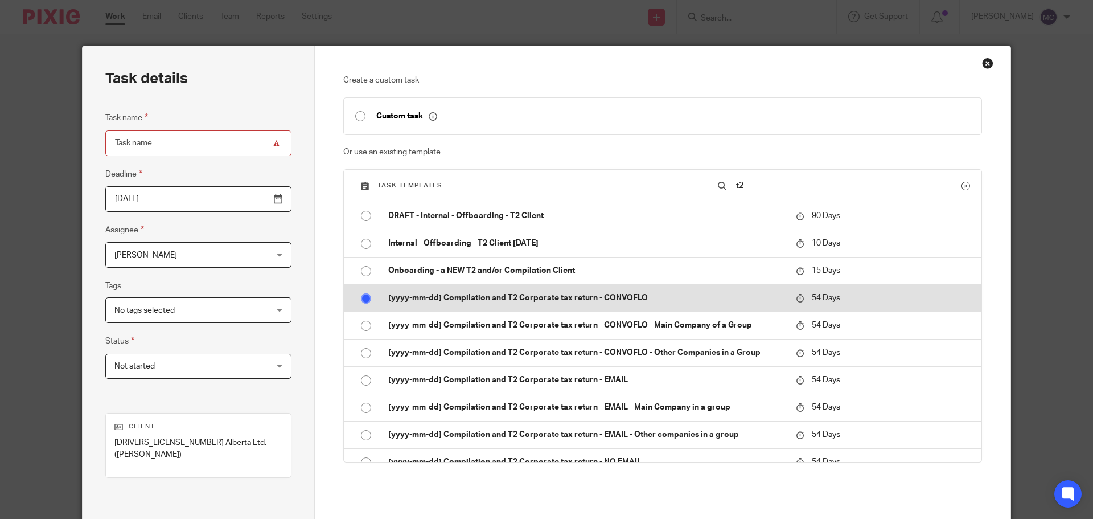
radio input "true"
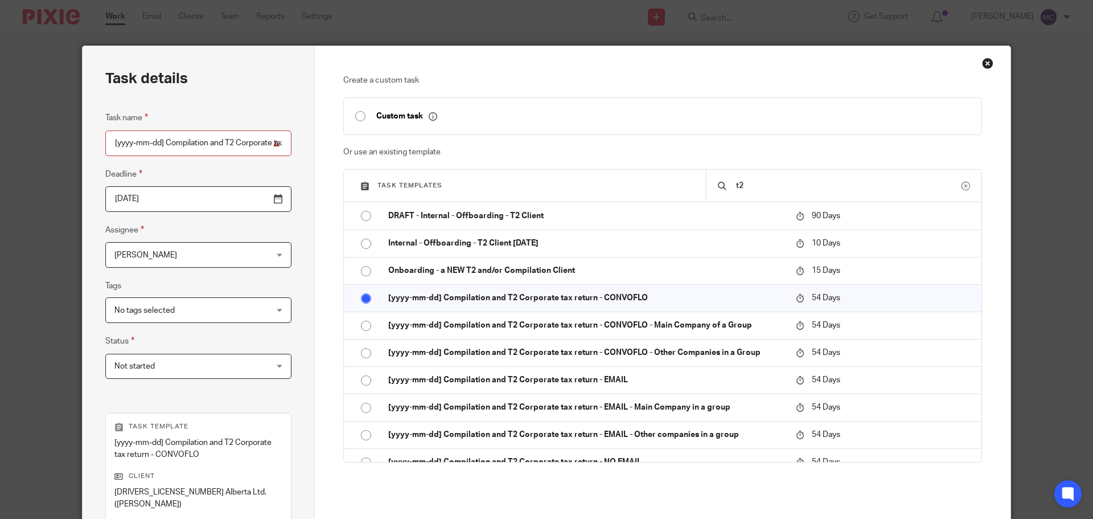
drag, startPoint x: 162, startPoint y: 143, endPoint x: 79, endPoint y: 141, distance: 83.2
click at [83, 141] on div "Task details Task name [yyyy-mm-dd] Compilation and T2 Corporate tax return - C…" at bounding box center [199, 348] width 232 height 604
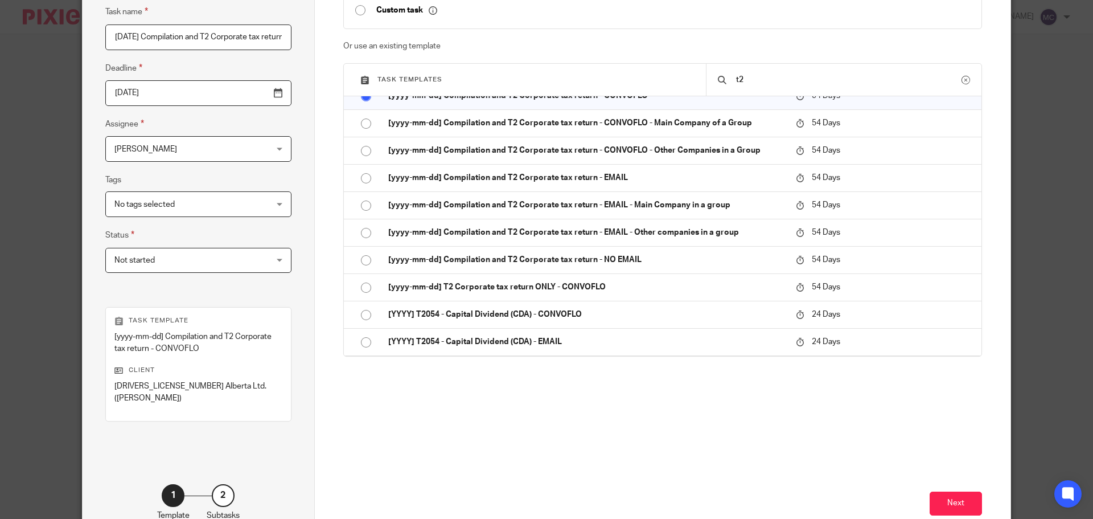
scroll to position [166, 0]
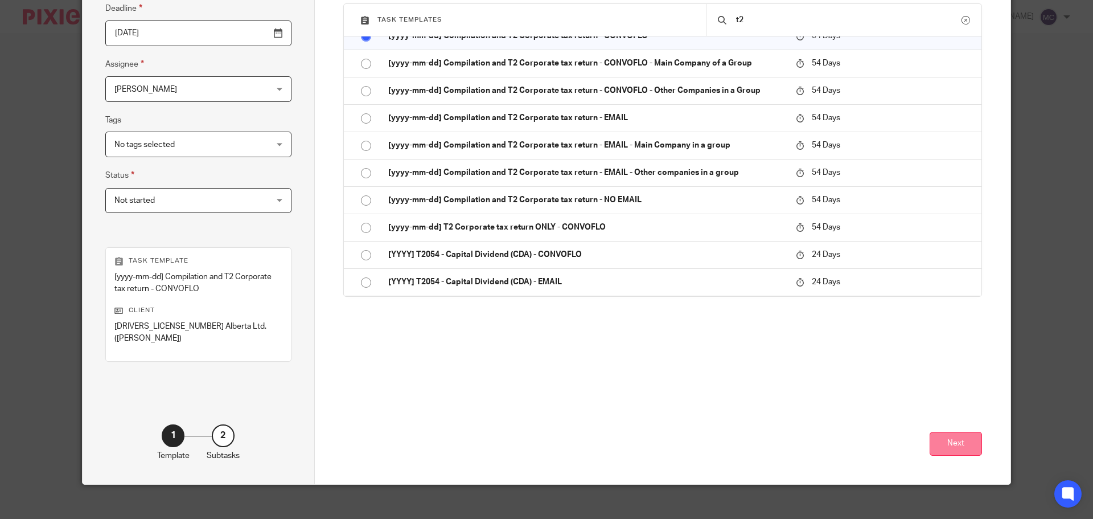
type input "[DATE] Compilation and T2 Corporate tax return - CONVOFLO"
click at [945, 437] on button "Next" at bounding box center [956, 444] width 52 height 24
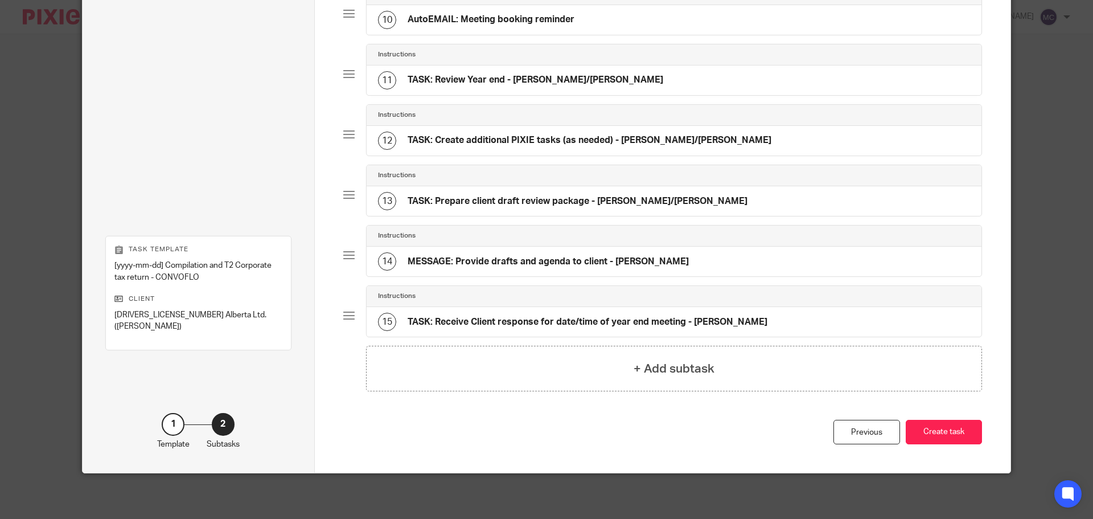
scroll to position [655, 0]
click at [945, 437] on button "Create task" at bounding box center [944, 432] width 76 height 24
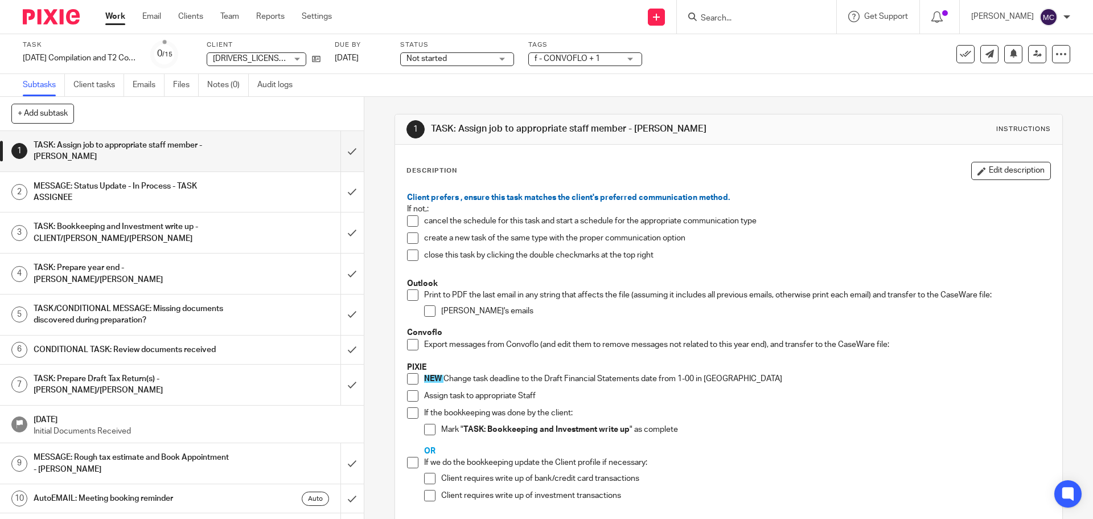
click at [430, 311] on span at bounding box center [429, 310] width 11 height 11
drag, startPoint x: 406, startPoint y: 343, endPoint x: 405, endPoint y: 302, distance: 41.0
click at [407, 343] on span at bounding box center [412, 344] width 11 height 11
click at [407, 290] on span at bounding box center [412, 294] width 11 height 11
click at [335, 54] on link "[DATE]" at bounding box center [360, 58] width 51 height 12
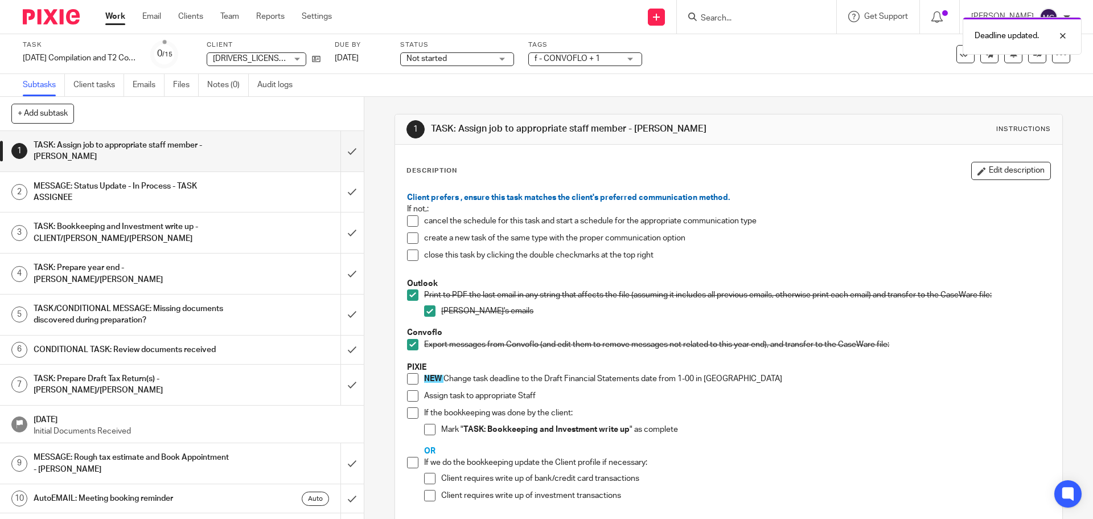
click at [407, 378] on span at bounding box center [412, 378] width 11 height 11
click at [338, 150] on input "submit" at bounding box center [182, 151] width 364 height 40
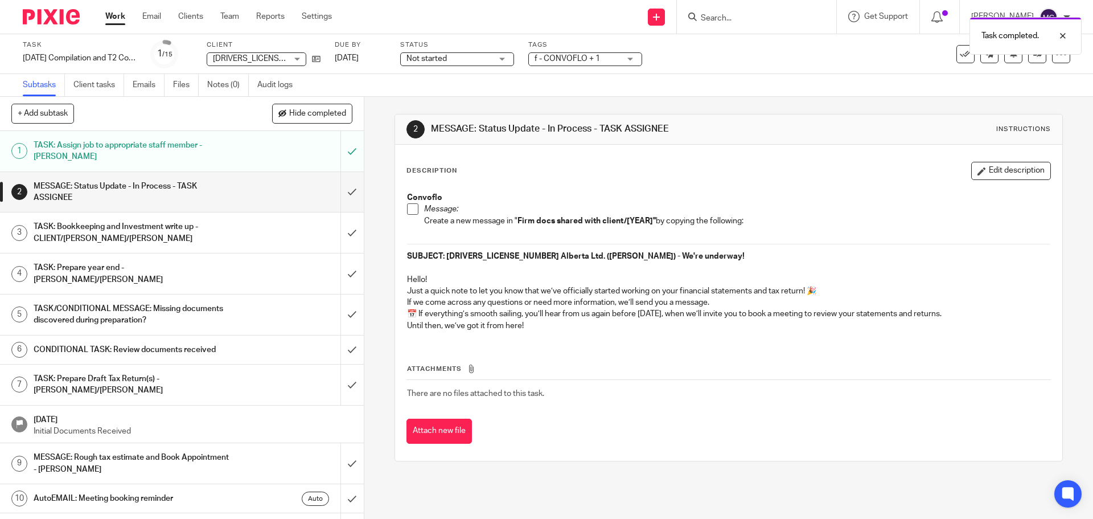
click at [186, 140] on h1 "TASK: Assign job to appropriate staff member - [PERSON_NAME]" at bounding box center [132, 151] width 197 height 29
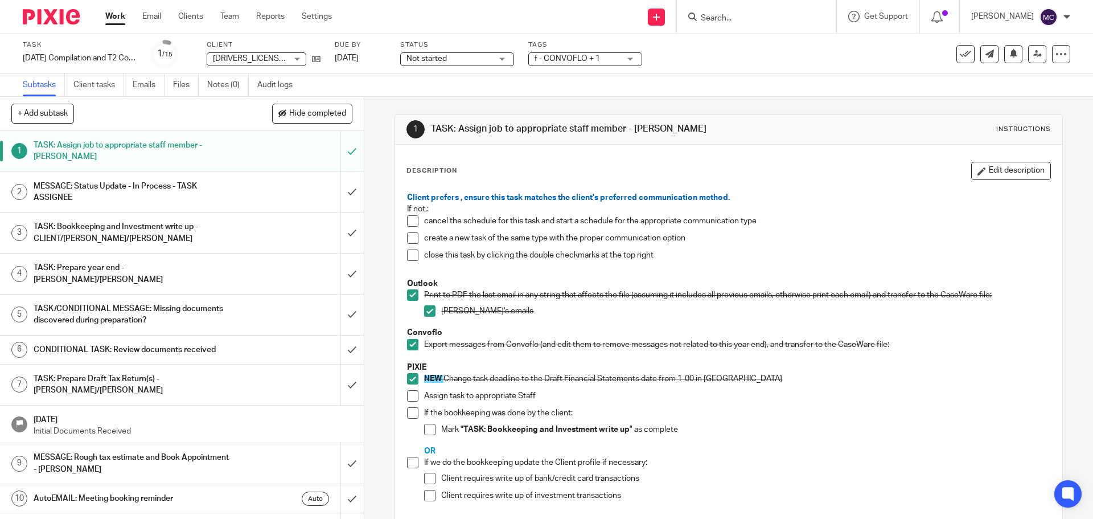
click at [411, 397] on span at bounding box center [412, 395] width 11 height 11
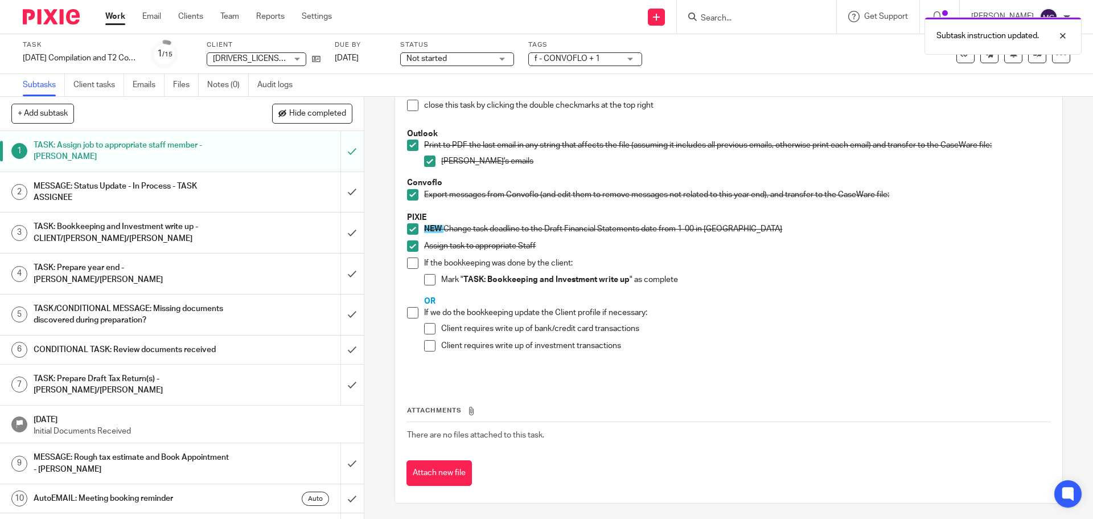
scroll to position [151, 0]
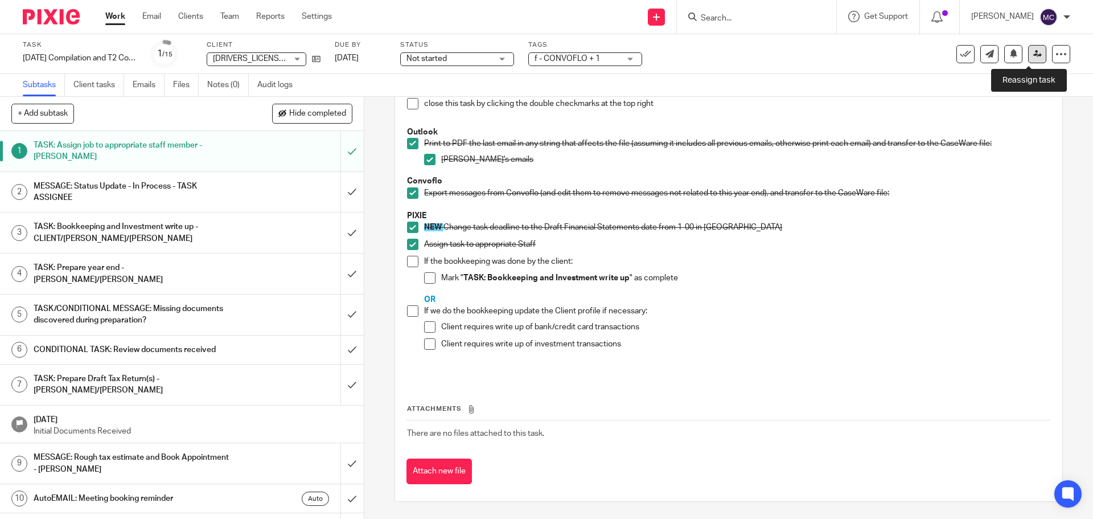
click at [1034, 56] on icon at bounding box center [1038, 54] width 9 height 9
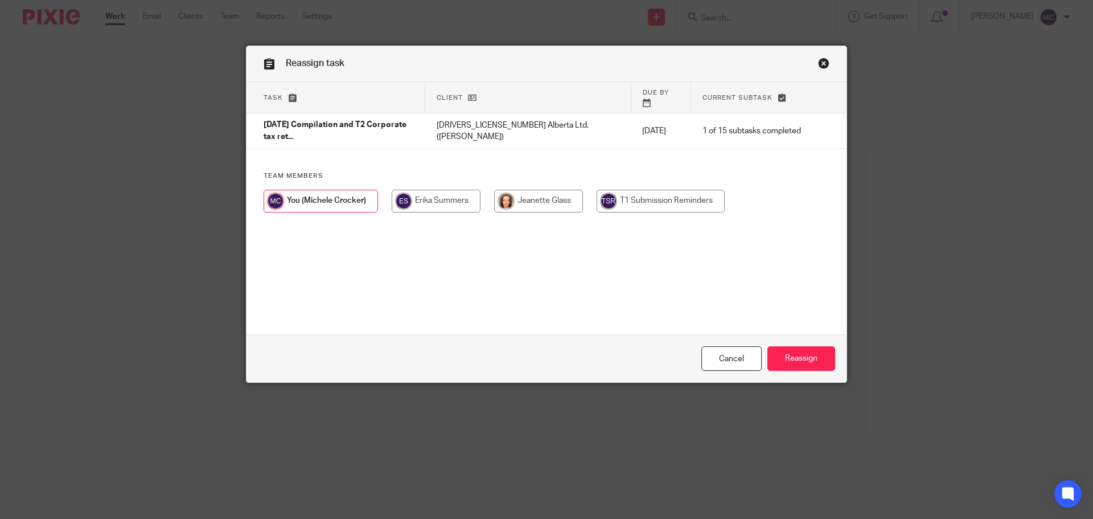
click at [433, 190] on input "radio" at bounding box center [436, 201] width 89 height 23
radio input "true"
click at [807, 353] on input "Reassign" at bounding box center [802, 358] width 68 height 24
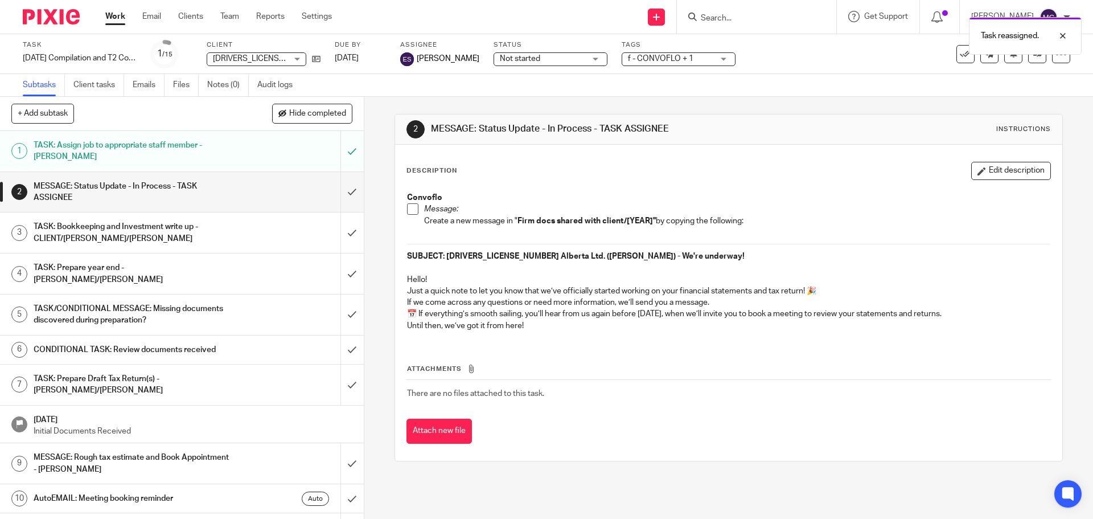
click at [113, 20] on link "Work" at bounding box center [115, 16] width 20 height 11
